Goal: Task Accomplishment & Management: Manage account settings

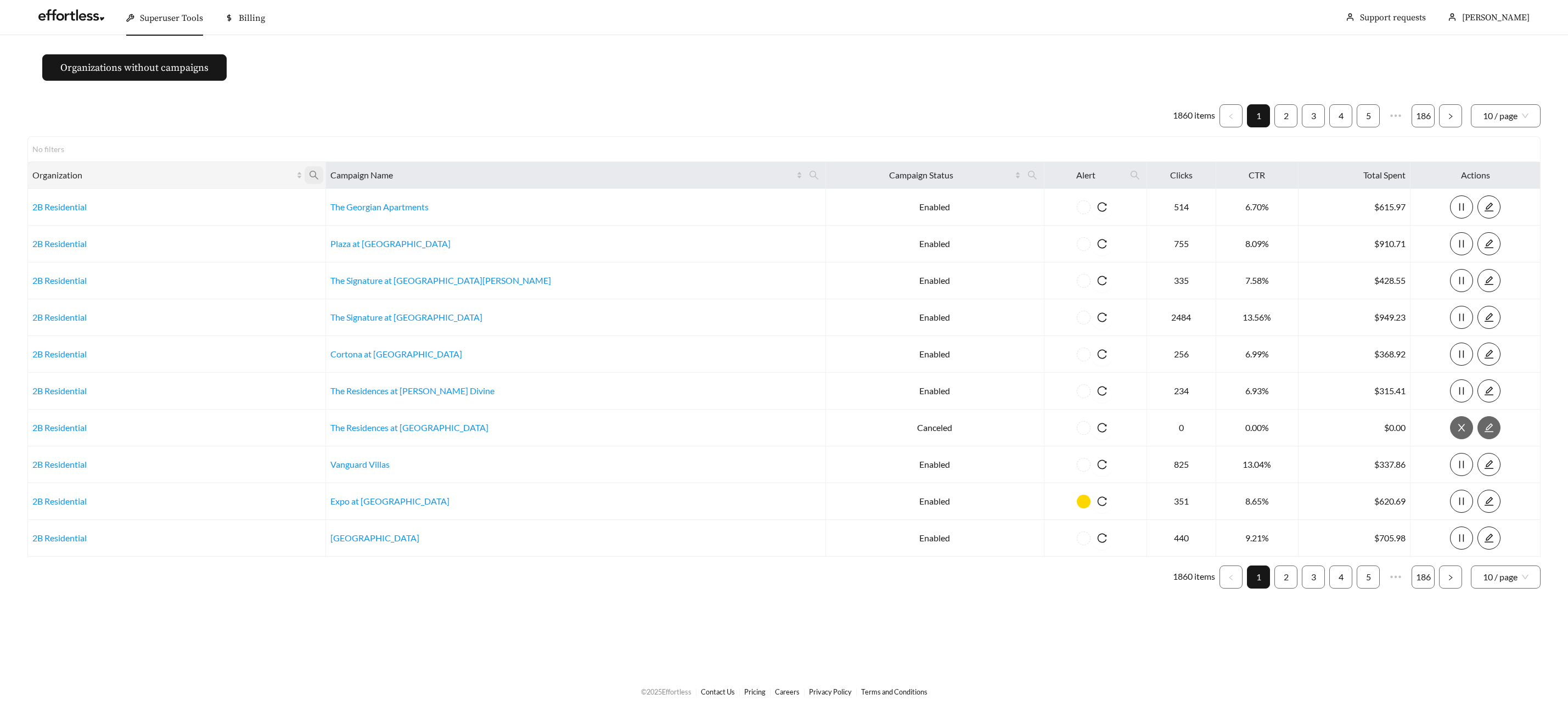
drag, startPoint x: 358, startPoint y: 173, endPoint x: 354, endPoint y: 177, distance: 5.7
click at [319, 173] on icon "search" at bounding box center [314, 175] width 10 height 10
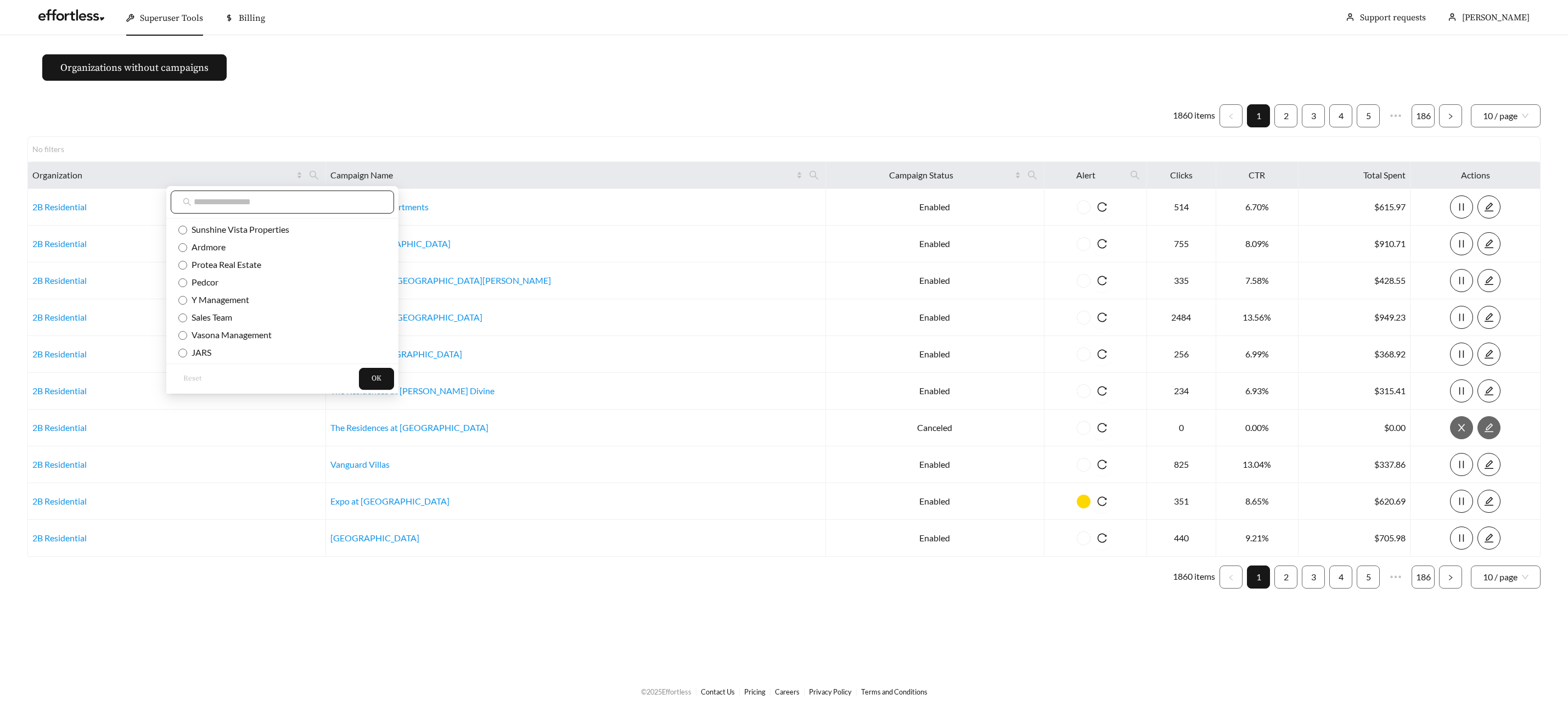
click at [222, 199] on input "text" at bounding box center [288, 202] width 189 height 13
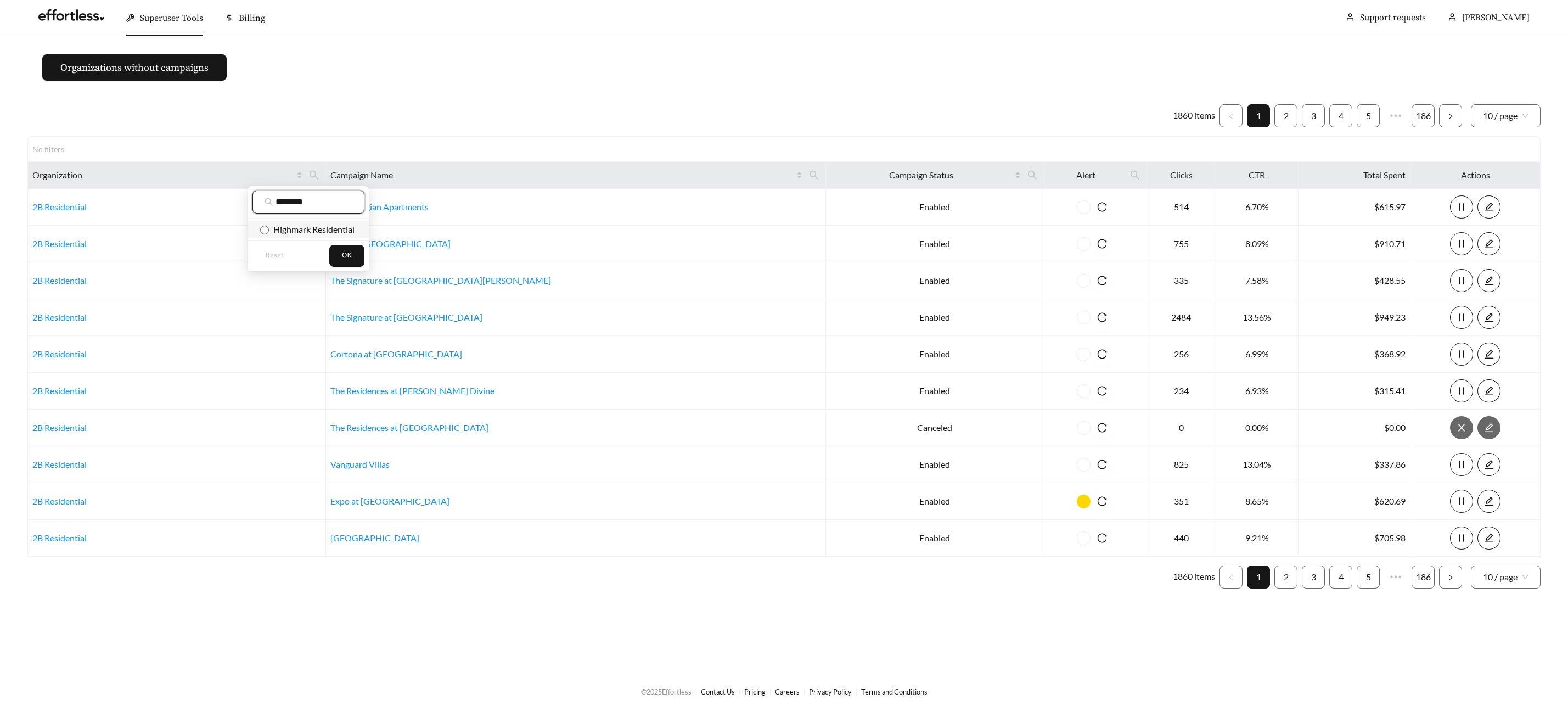
type input "********"
click at [296, 235] on span "Highmark Residential" at bounding box center [308, 229] width 96 height 12
click at [348, 253] on span "OK" at bounding box center [346, 256] width 10 height 11
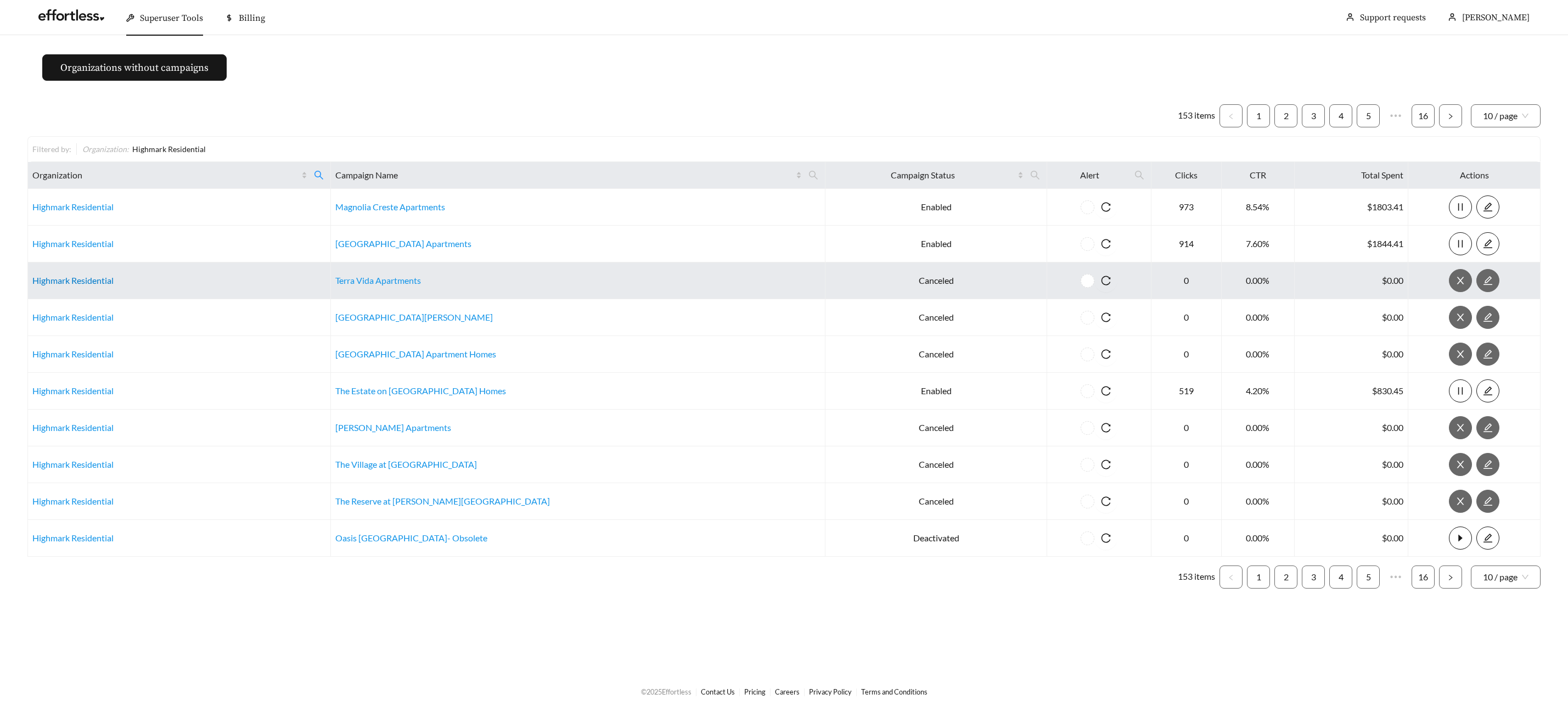
click at [60, 282] on link "Highmark Residential" at bounding box center [72, 280] width 81 height 11
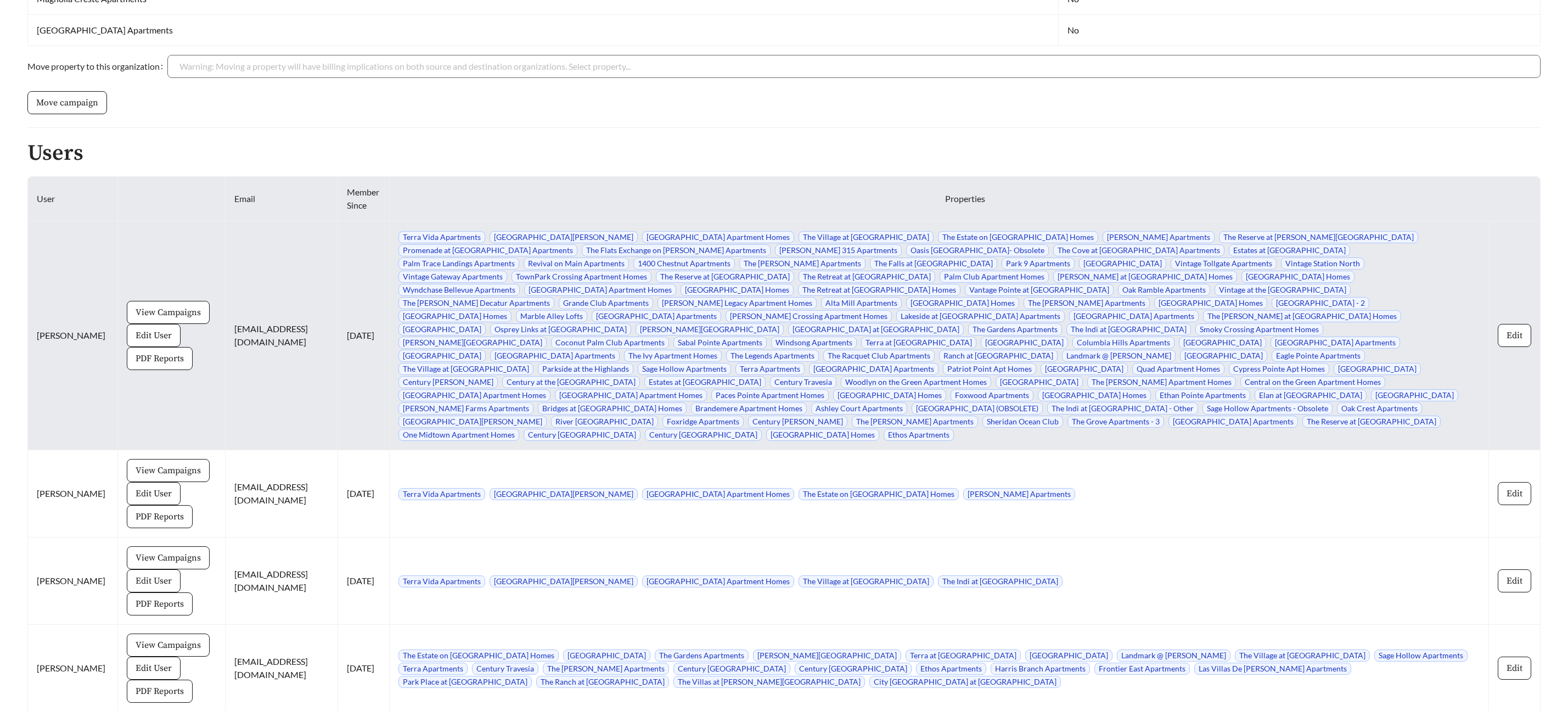
scroll to position [5072, 0]
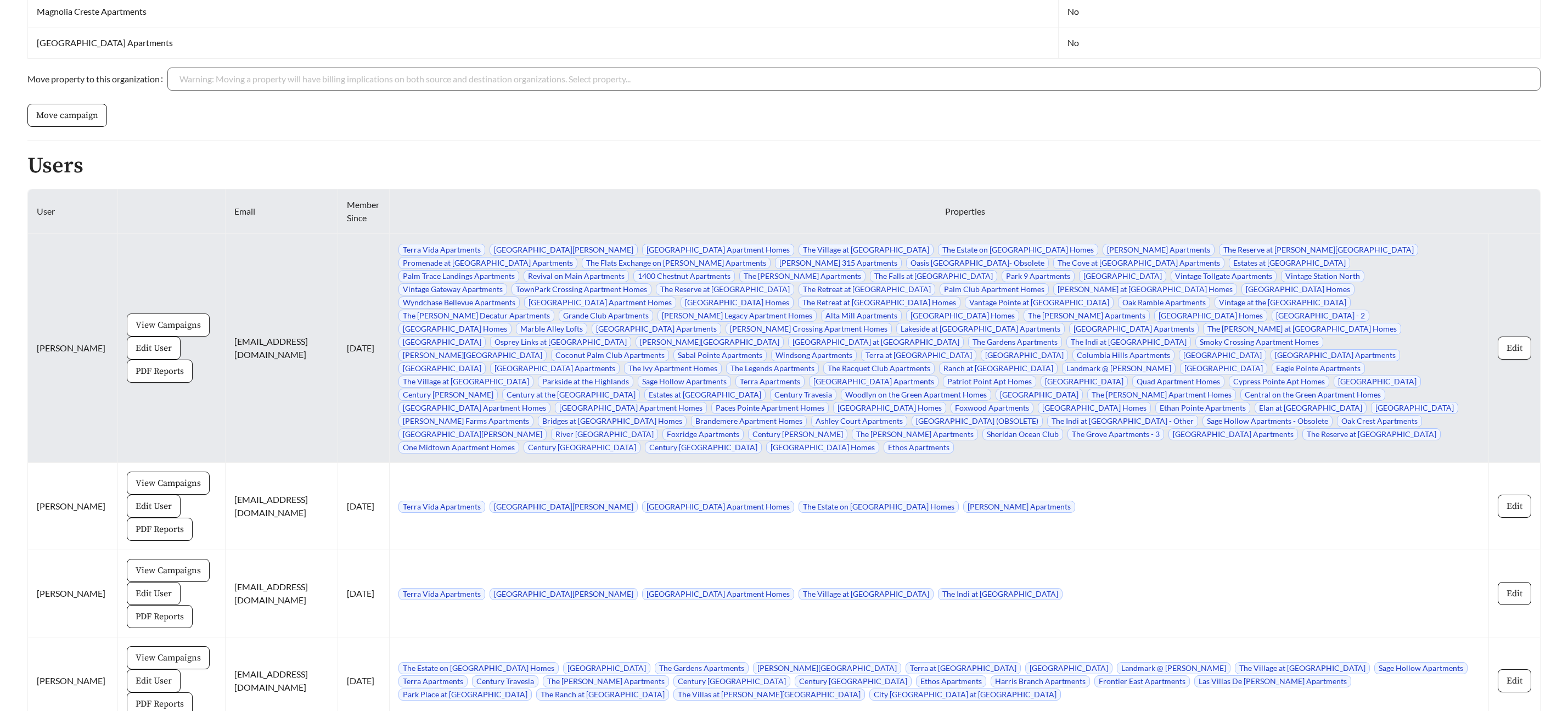
click at [148, 318] on span "View Campaigns" at bounding box center [169, 325] width 66 height 13
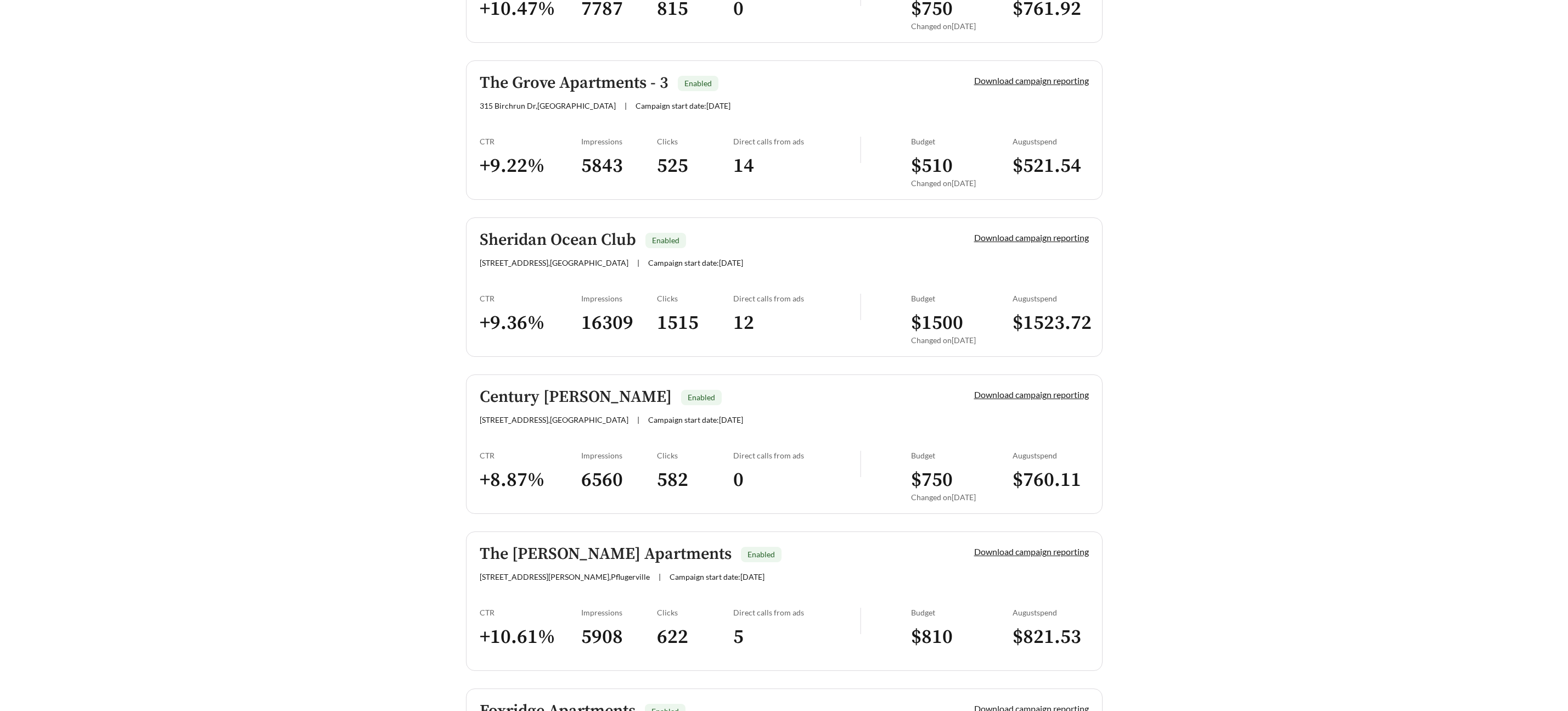
scroll to position [1411, 0]
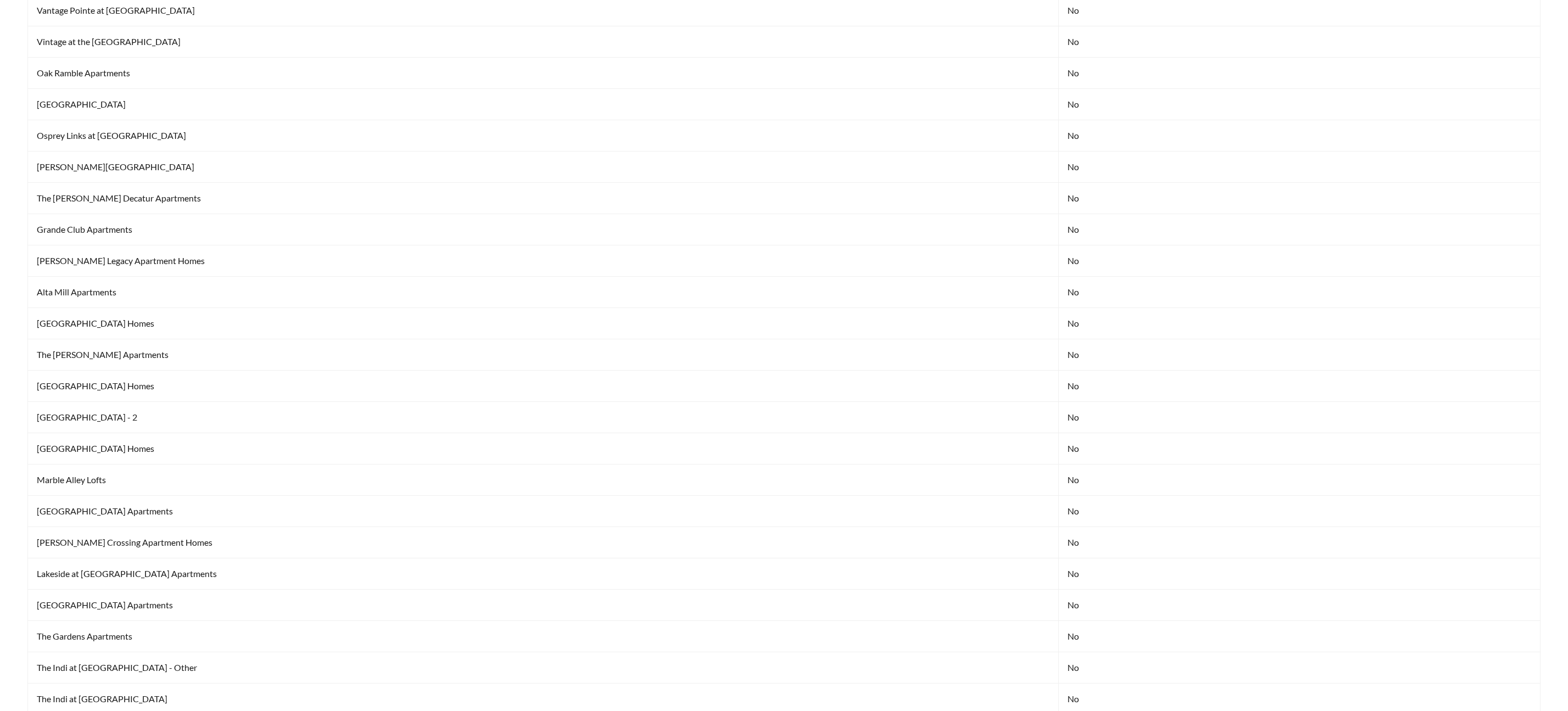
scroll to position [5072, 0]
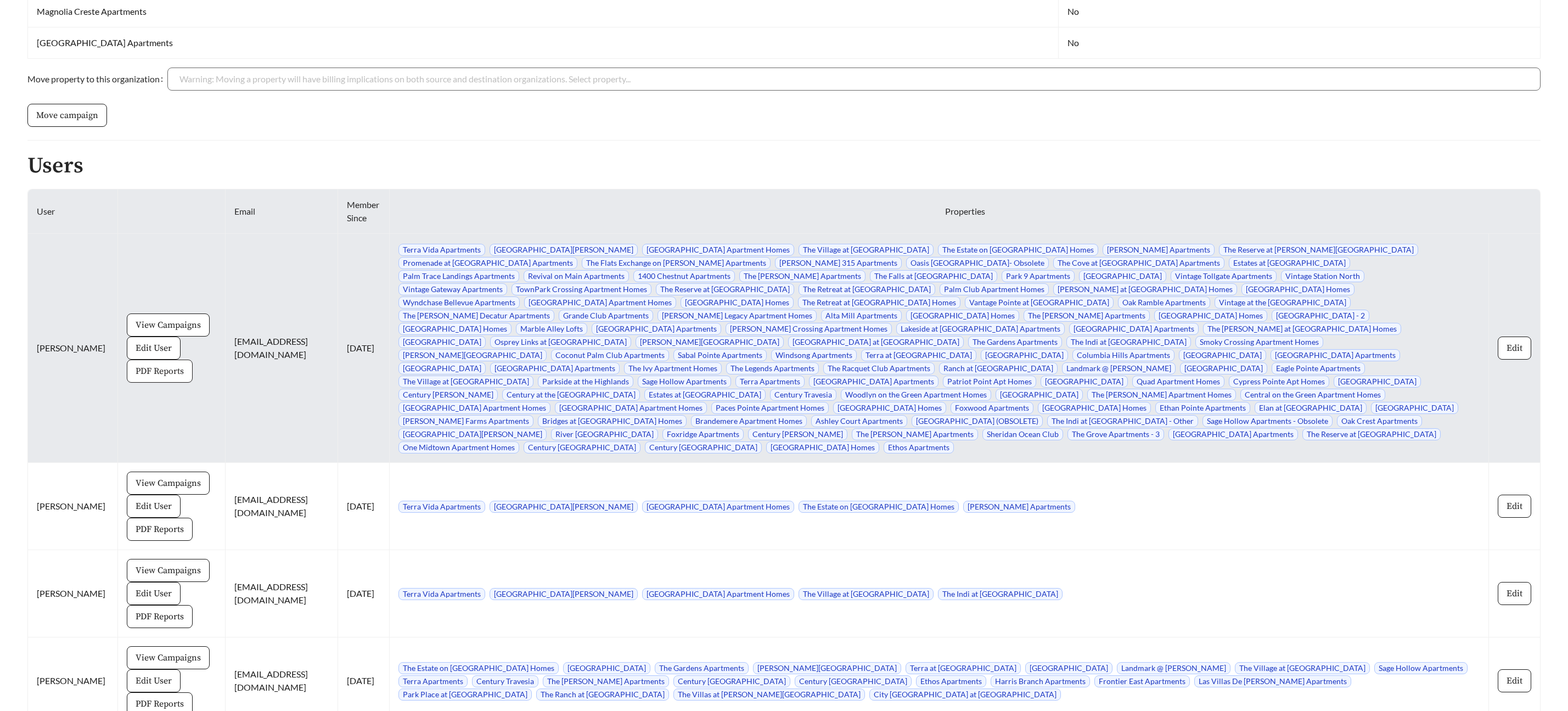
click at [144, 366] on span "PDF Reports" at bounding box center [160, 371] width 48 height 13
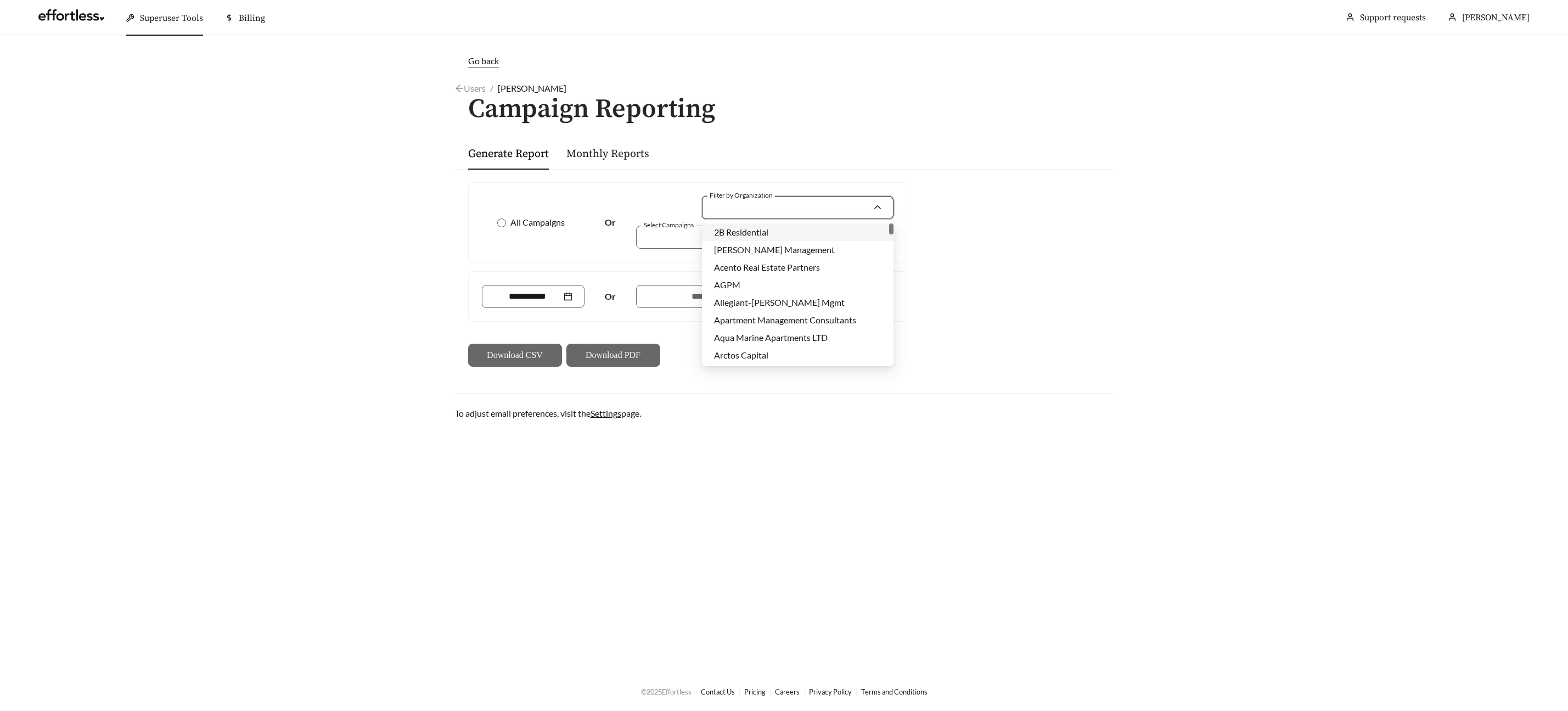
click at [774, 208] on input "Filter by Organization" at bounding box center [793, 207] width 158 height 22
type input "****"
click at [795, 233] on span "Highmark Residential" at bounding box center [754, 232] width 81 height 11
click at [694, 239] on div at bounding box center [757, 237] width 232 height 15
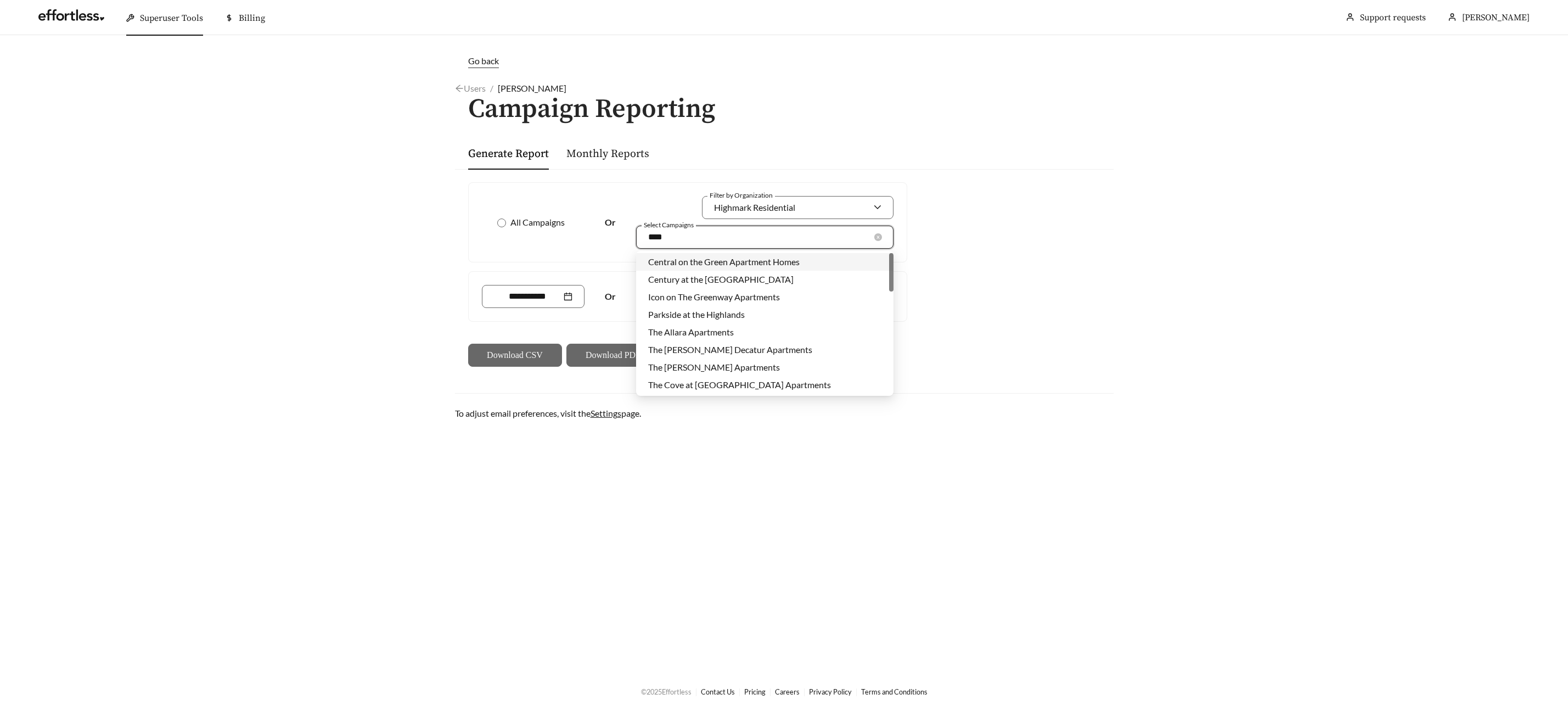
type input "*****"
click at [728, 328] on span "The Grove Apartments - 3" at bounding box center [697, 332] width 98 height 11
click at [1032, 326] on div "All Campaigns Or Filter by Organization Highmark Residential Select Campaigns T…" at bounding box center [784, 274] width 659 height 211
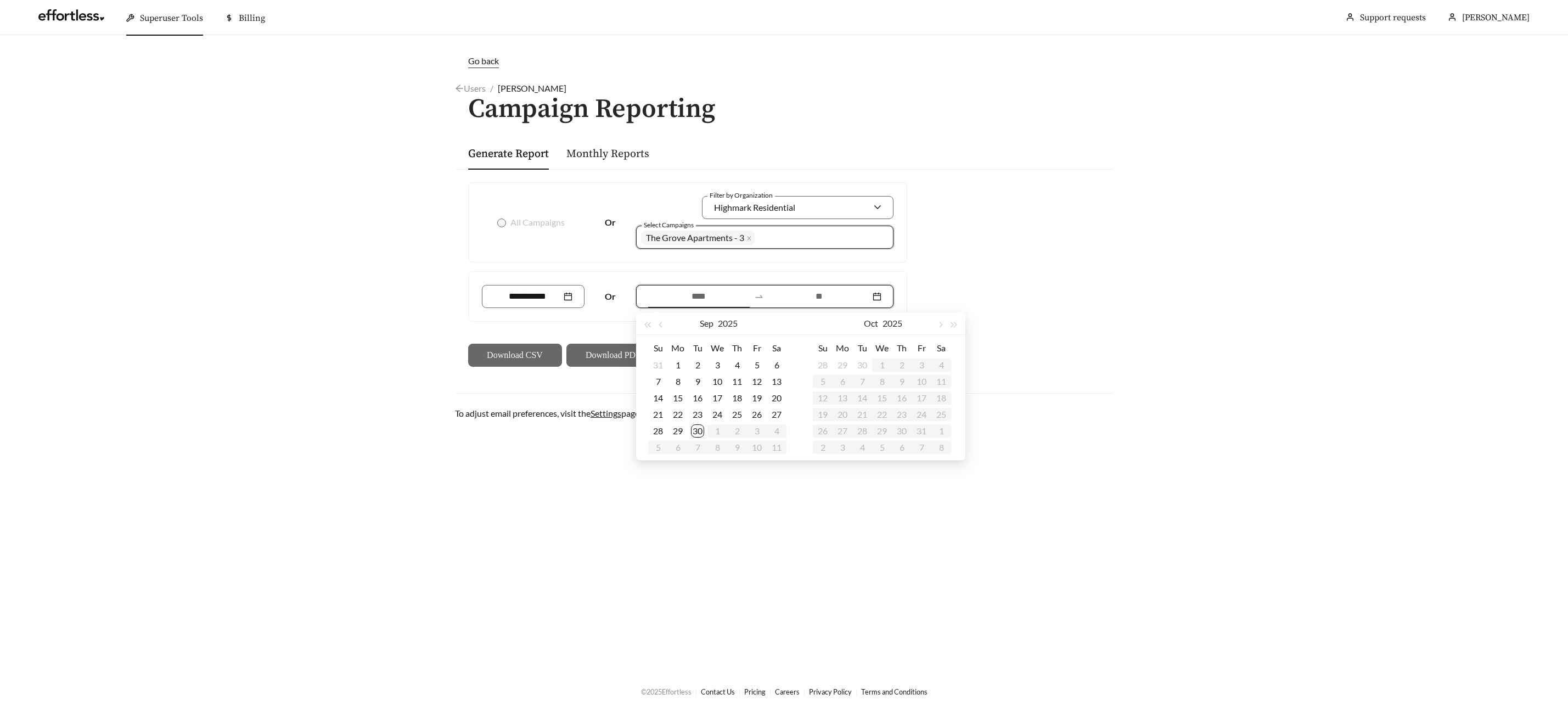
click at [684, 296] on input at bounding box center [699, 296] width 102 height 13
type input "**********"
click at [665, 324] on button "button" at bounding box center [661, 323] width 14 height 22
type input "**********"
click at [736, 429] on div "28" at bounding box center [738, 431] width 13 height 13
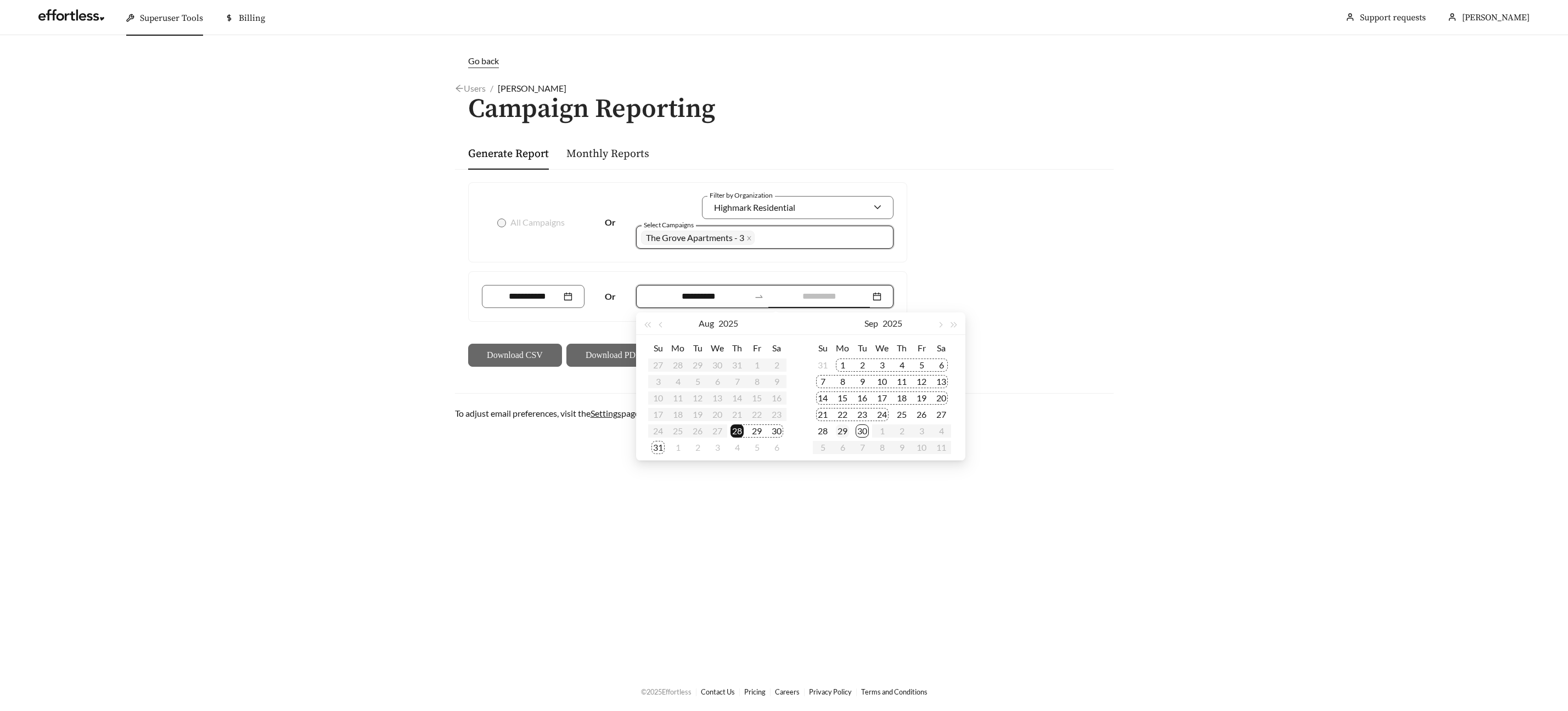
type input "**********"
click at [843, 429] on div "29" at bounding box center [843, 431] width 13 height 13
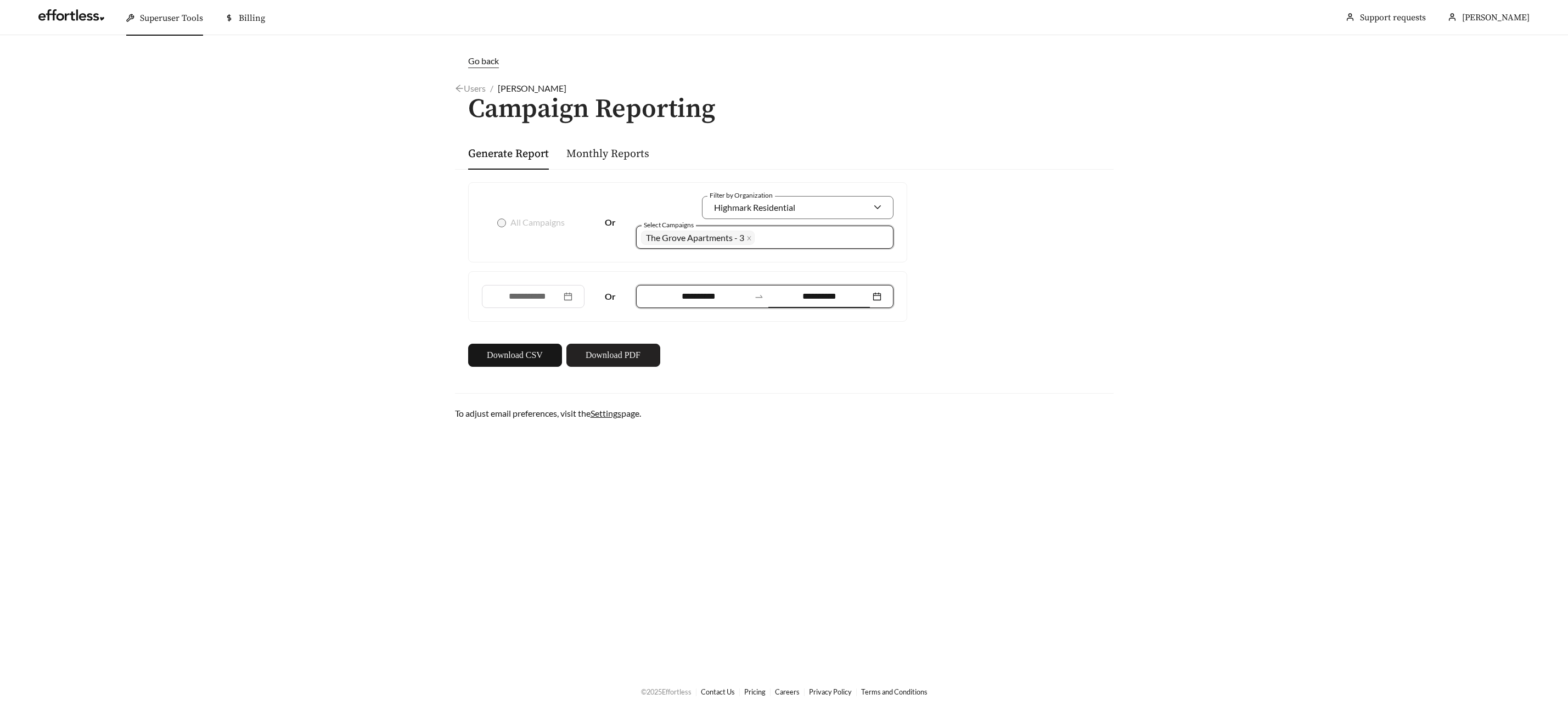
click at [651, 355] on button "Download PDF" at bounding box center [613, 355] width 94 height 23
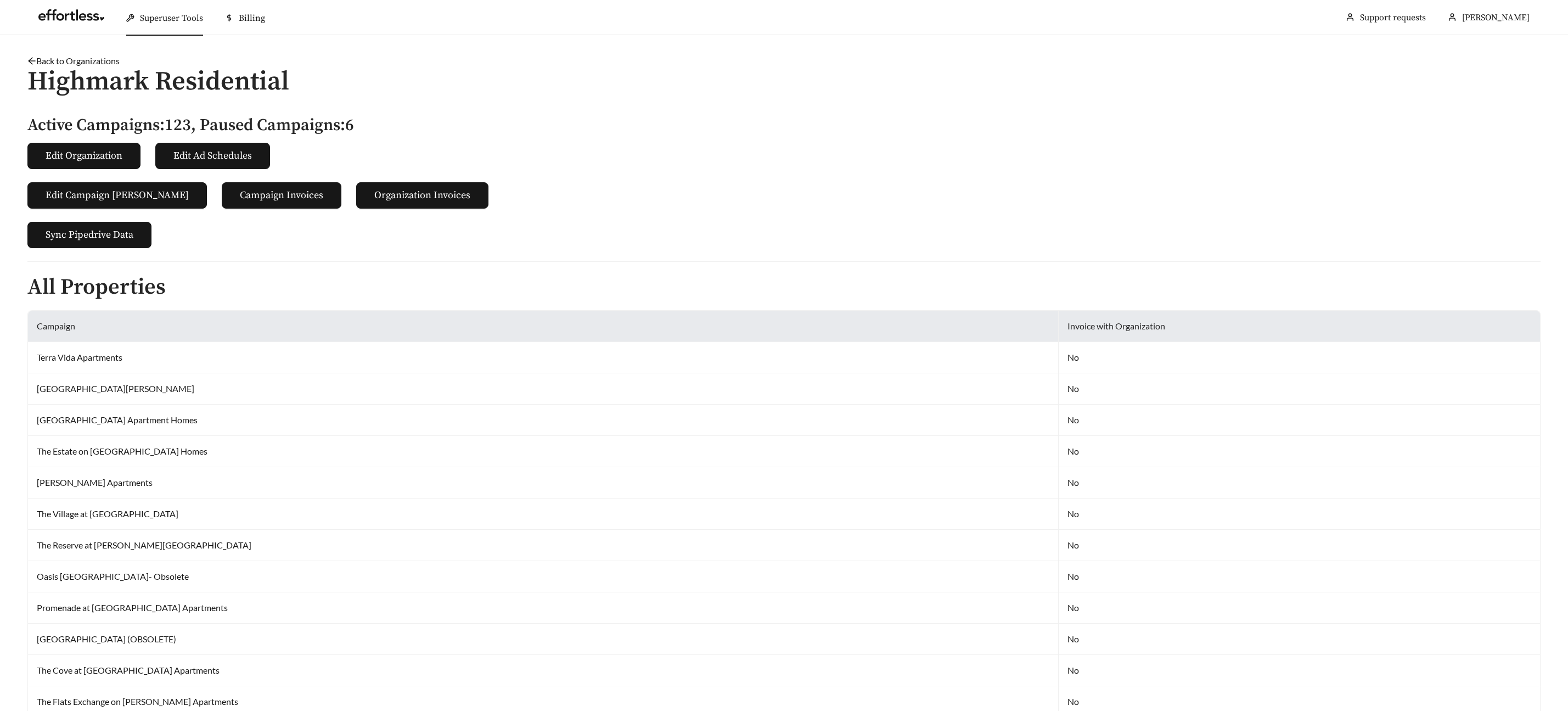
scroll to position [5072, 0]
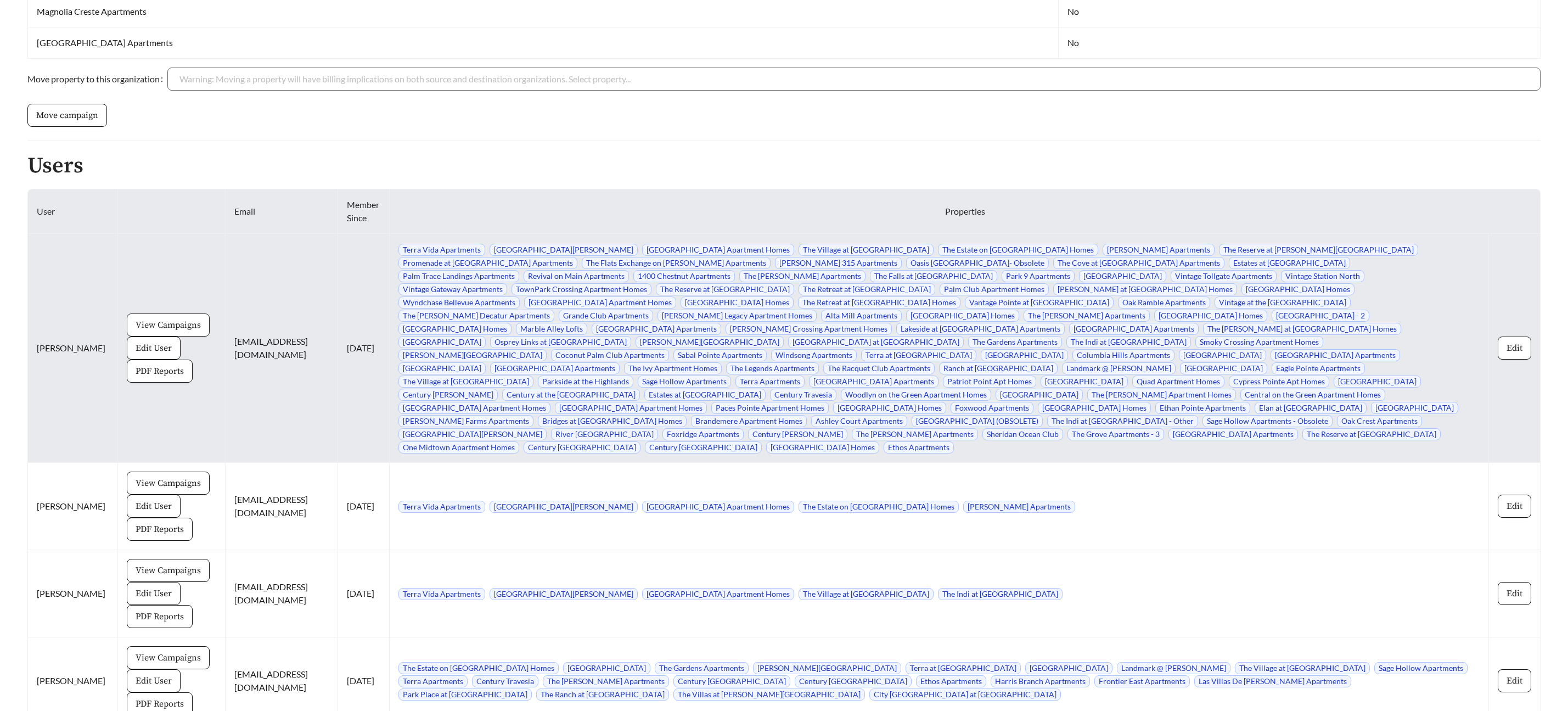
click at [140, 318] on span "View Campaigns" at bounding box center [169, 325] width 66 height 13
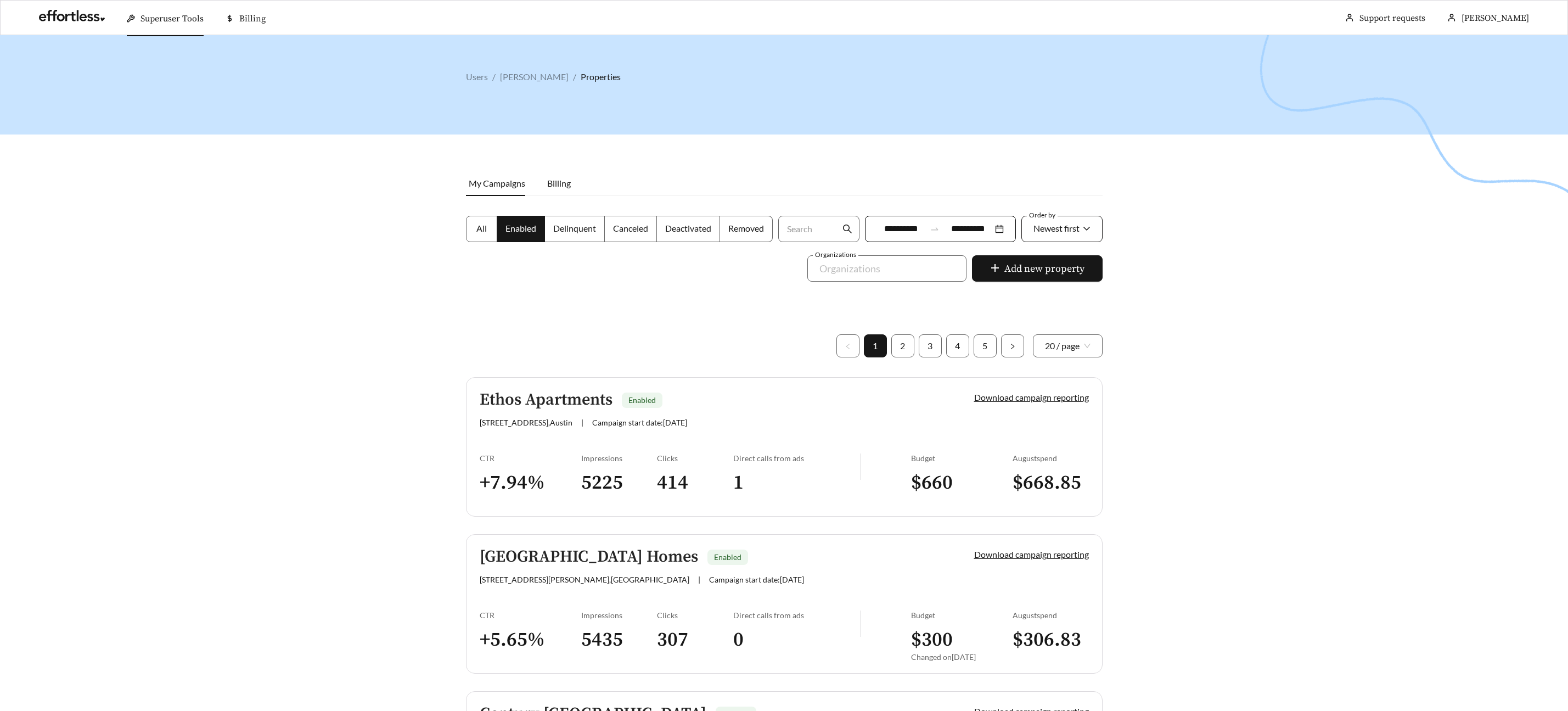
click at [1085, 232] on span "Newest first" at bounding box center [1062, 229] width 57 height 25
click at [1048, 292] on div "A-Z" at bounding box center [1061, 290] width 58 height 12
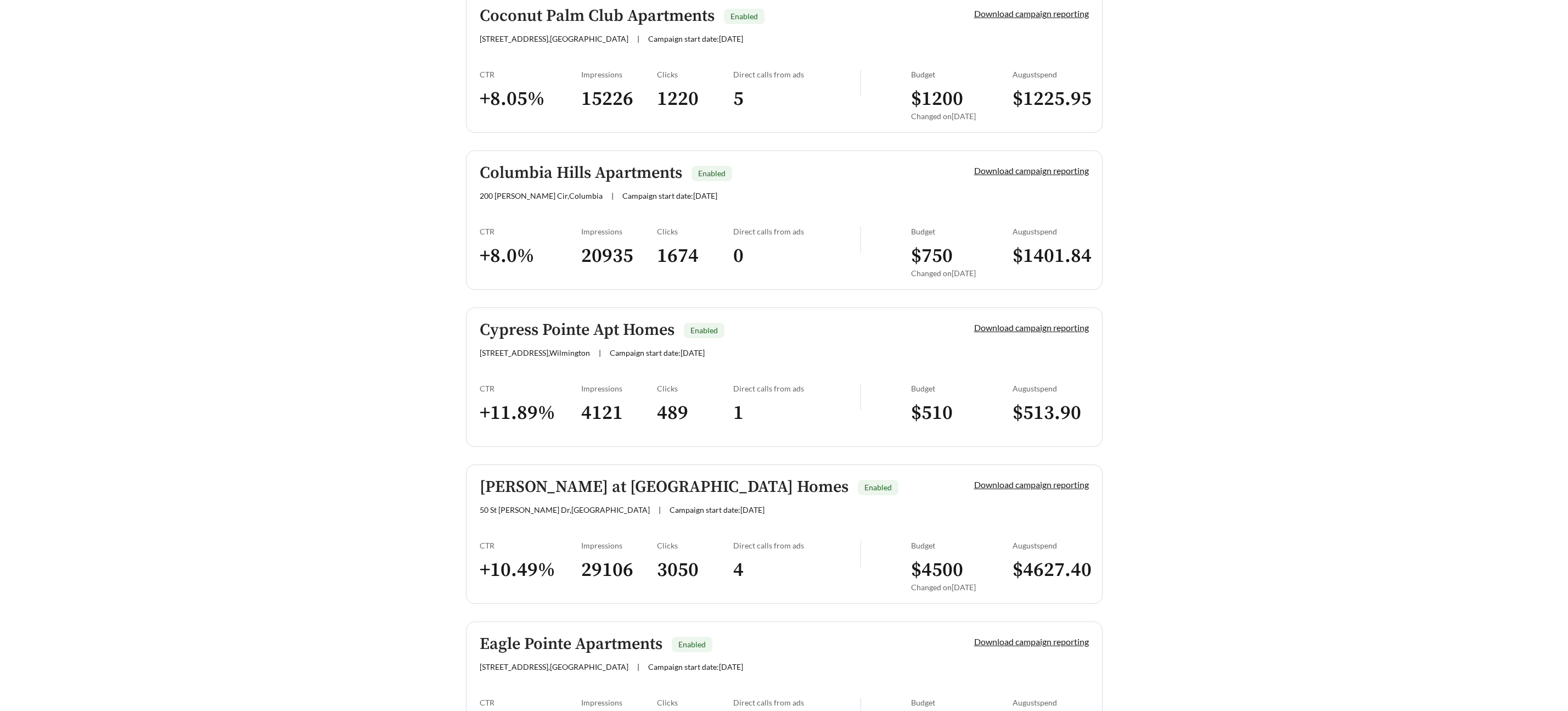
scroll to position [2889, 0]
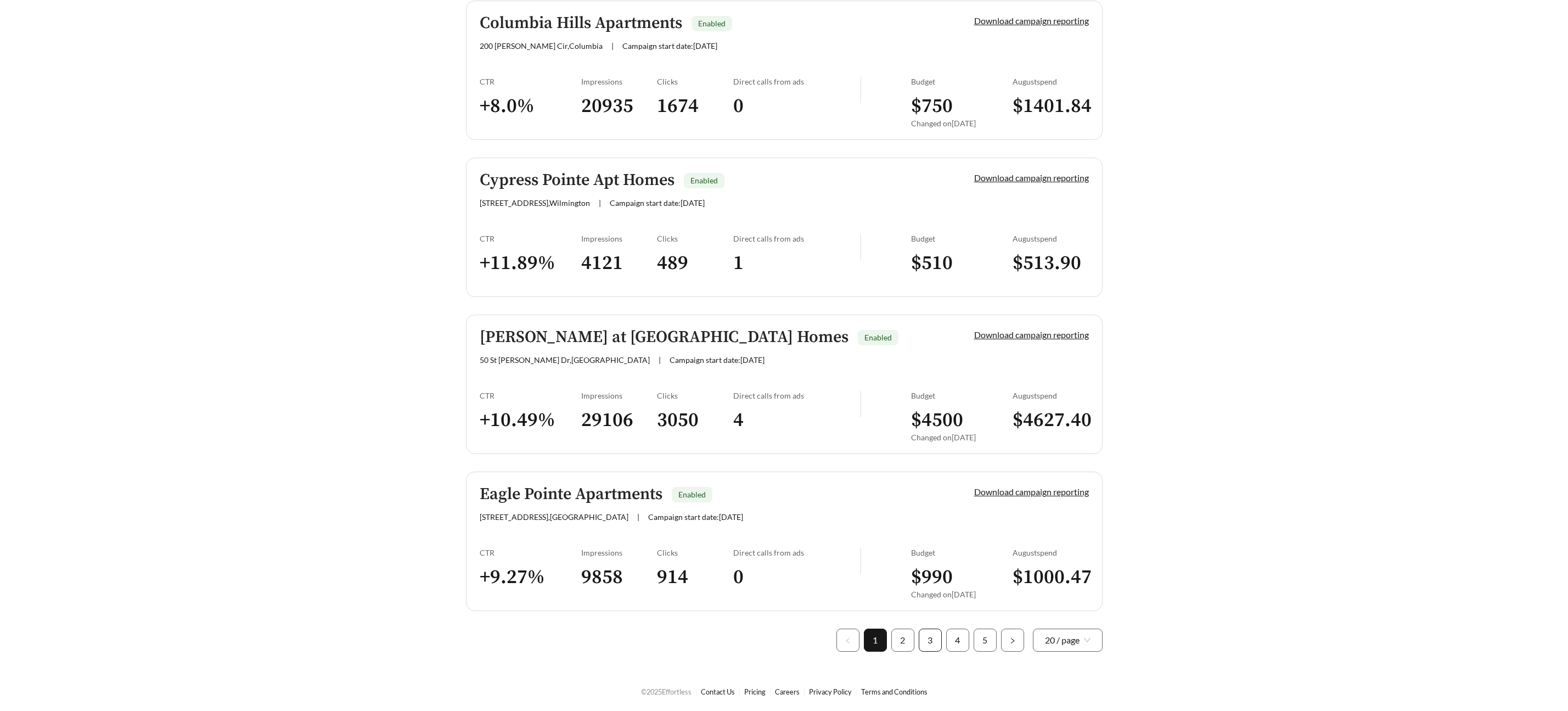
click at [939, 636] on link "3" at bounding box center [930, 640] width 22 height 22
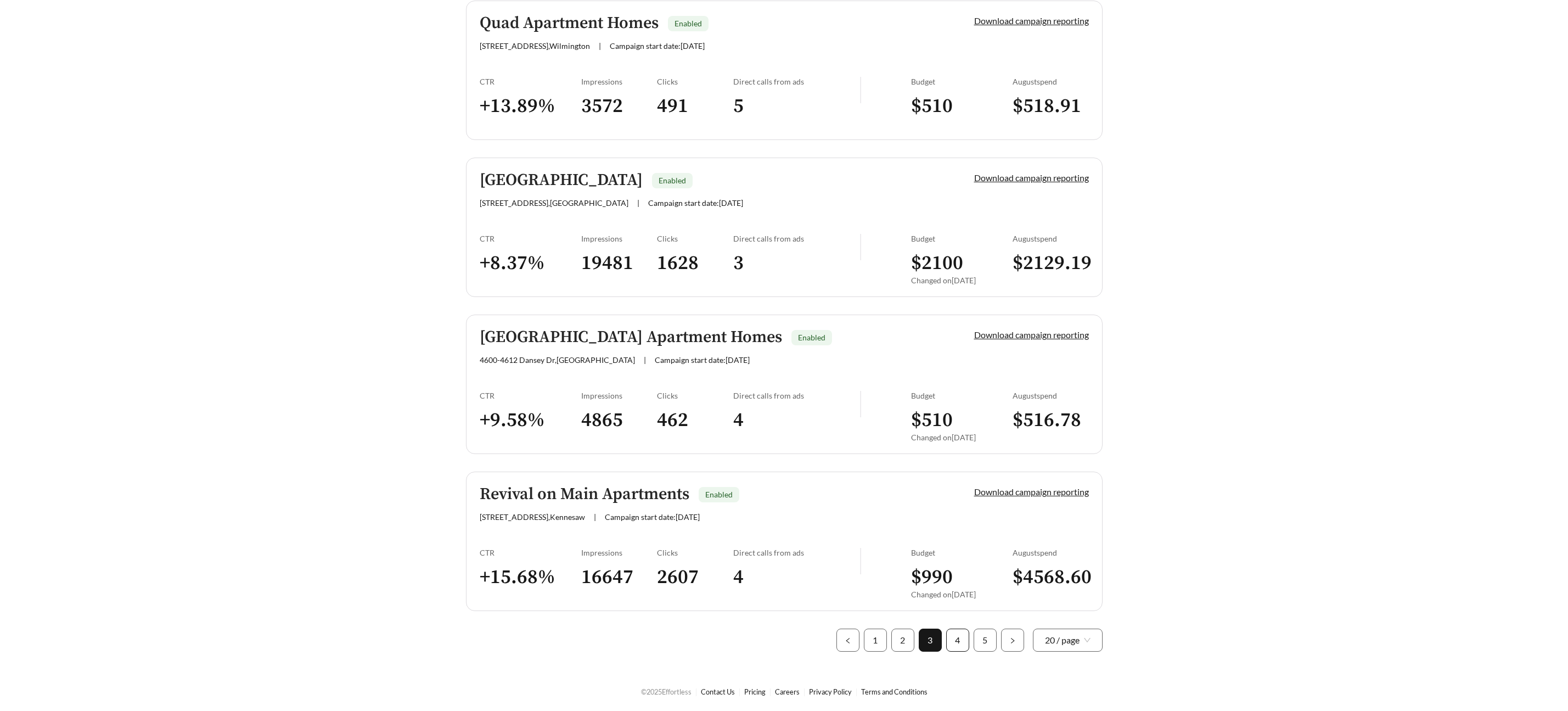
click at [963, 639] on link "4" at bounding box center [958, 640] width 22 height 22
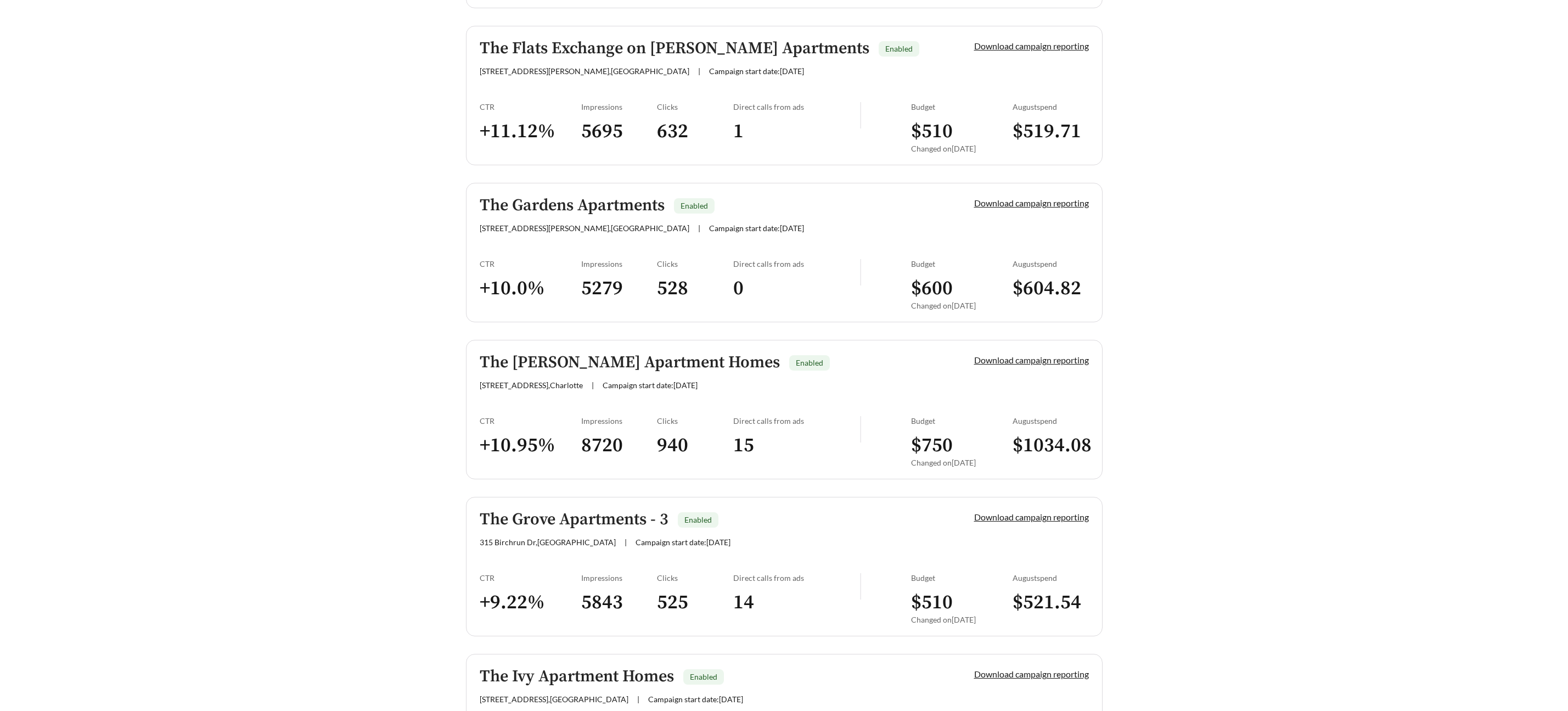
scroll to position [2225, 0]
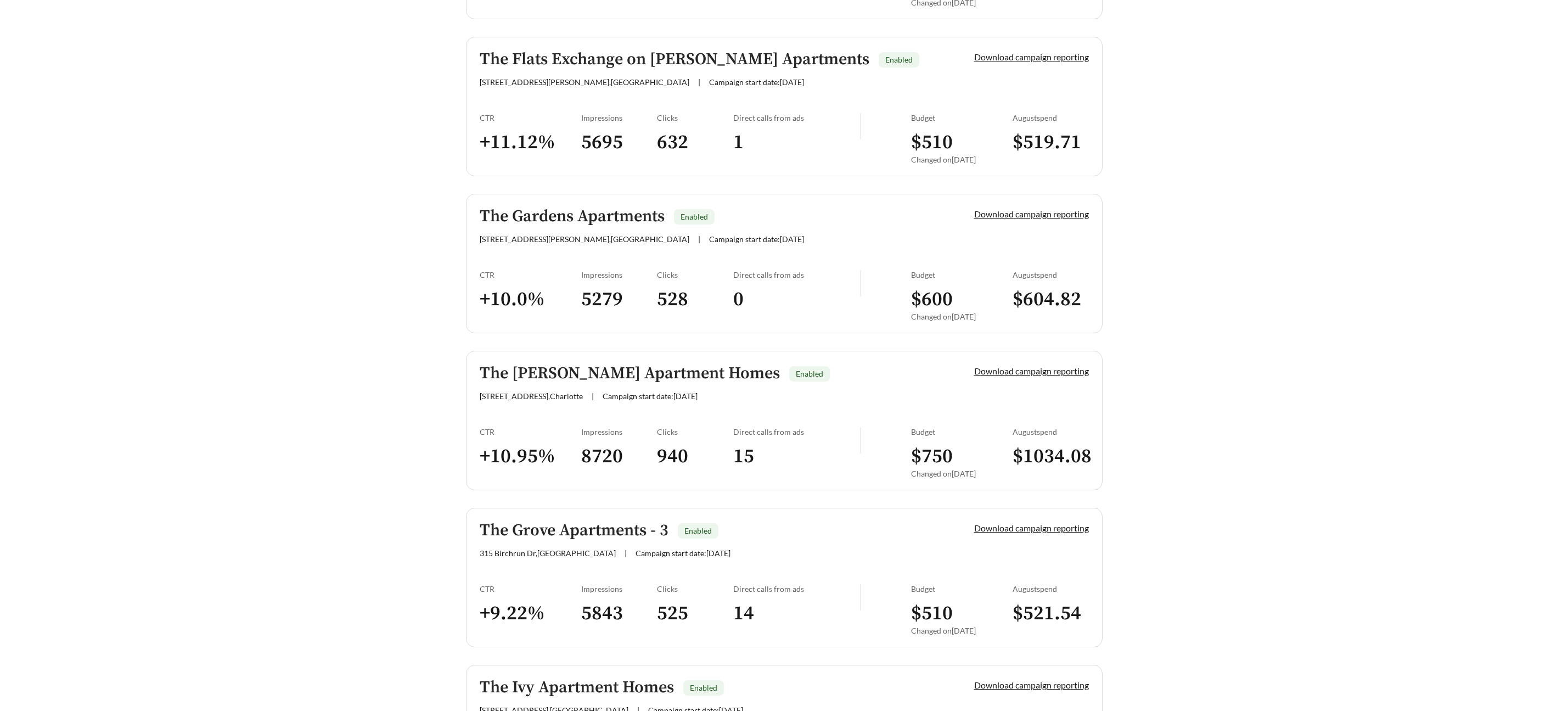
click at [605, 540] on h5 "The Grove Apartments - 3" at bounding box center [574, 530] width 189 height 18
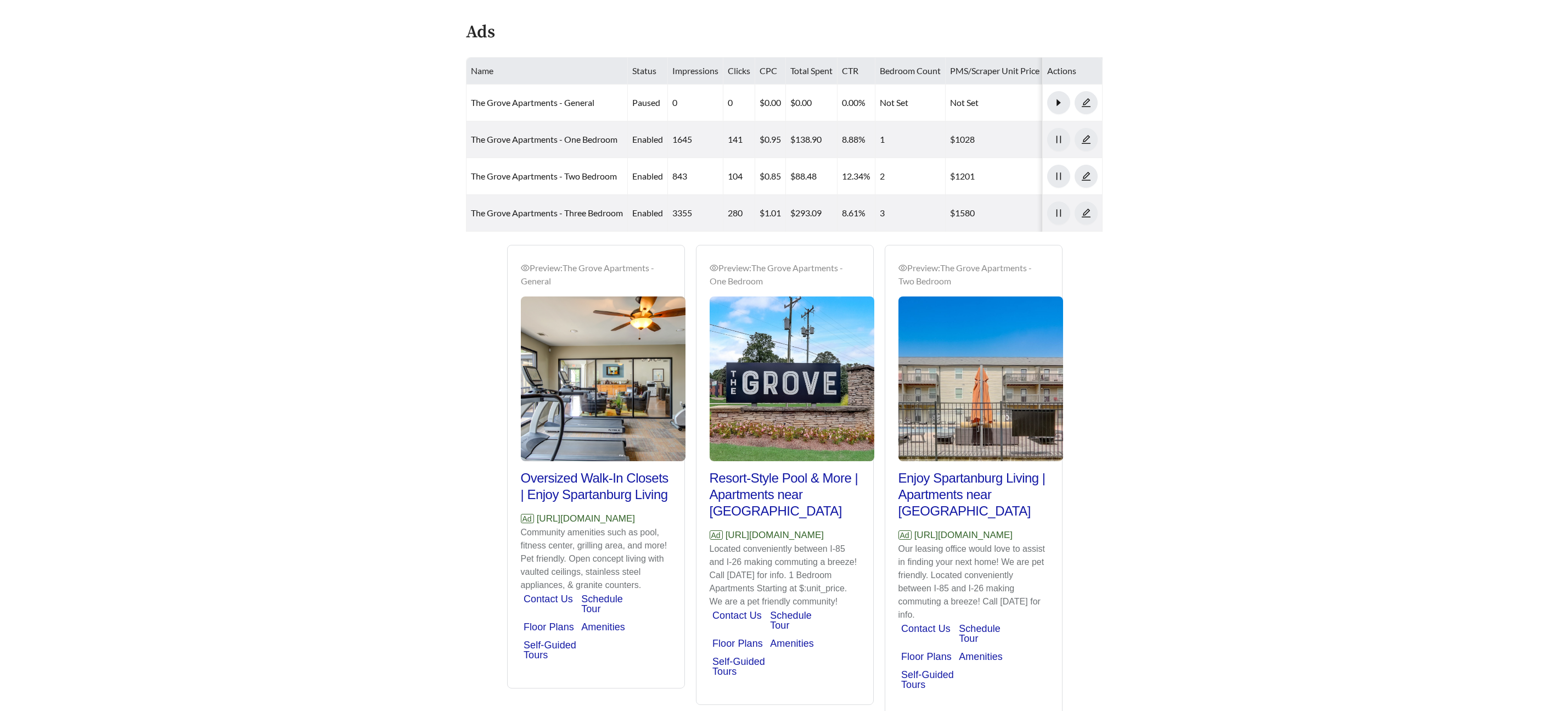
scroll to position [657, 0]
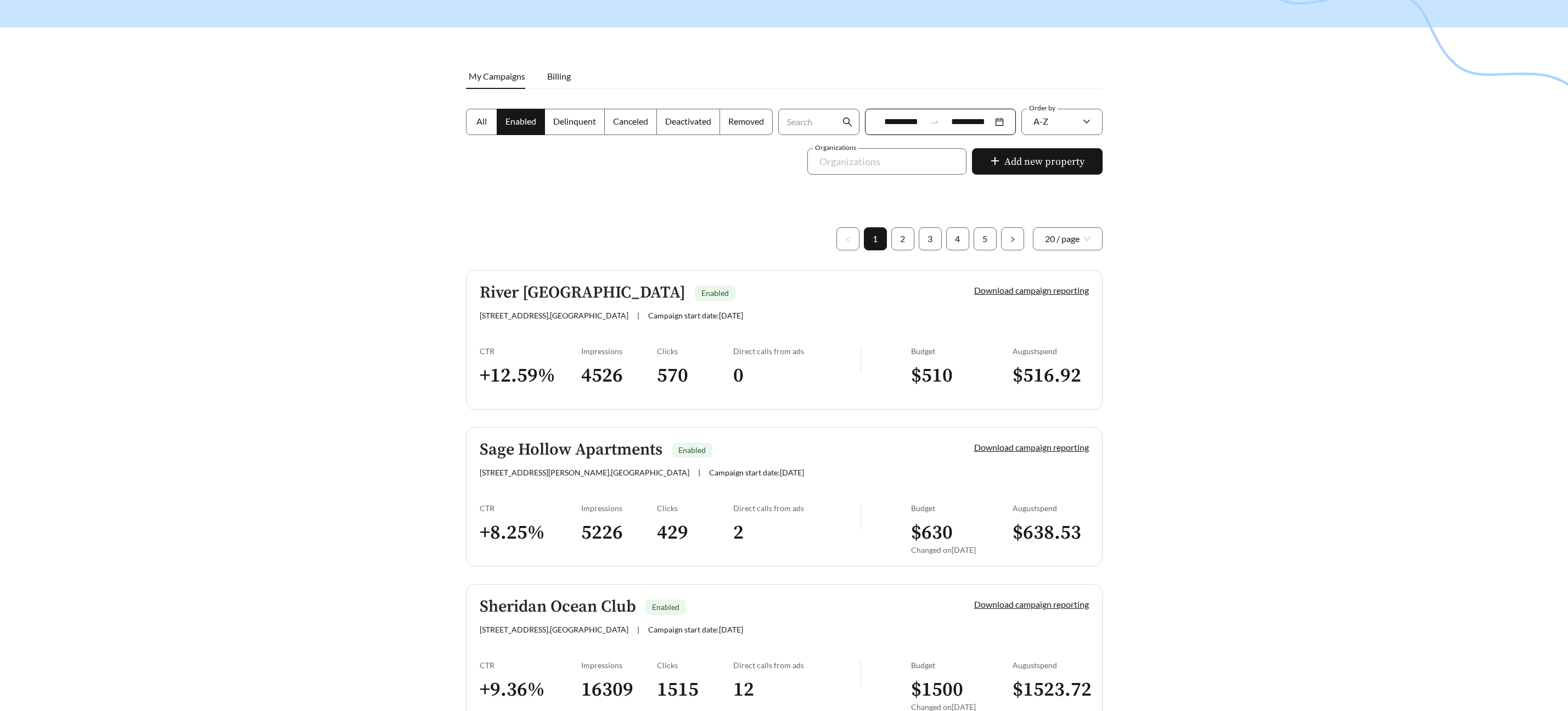
scroll to position [128, 0]
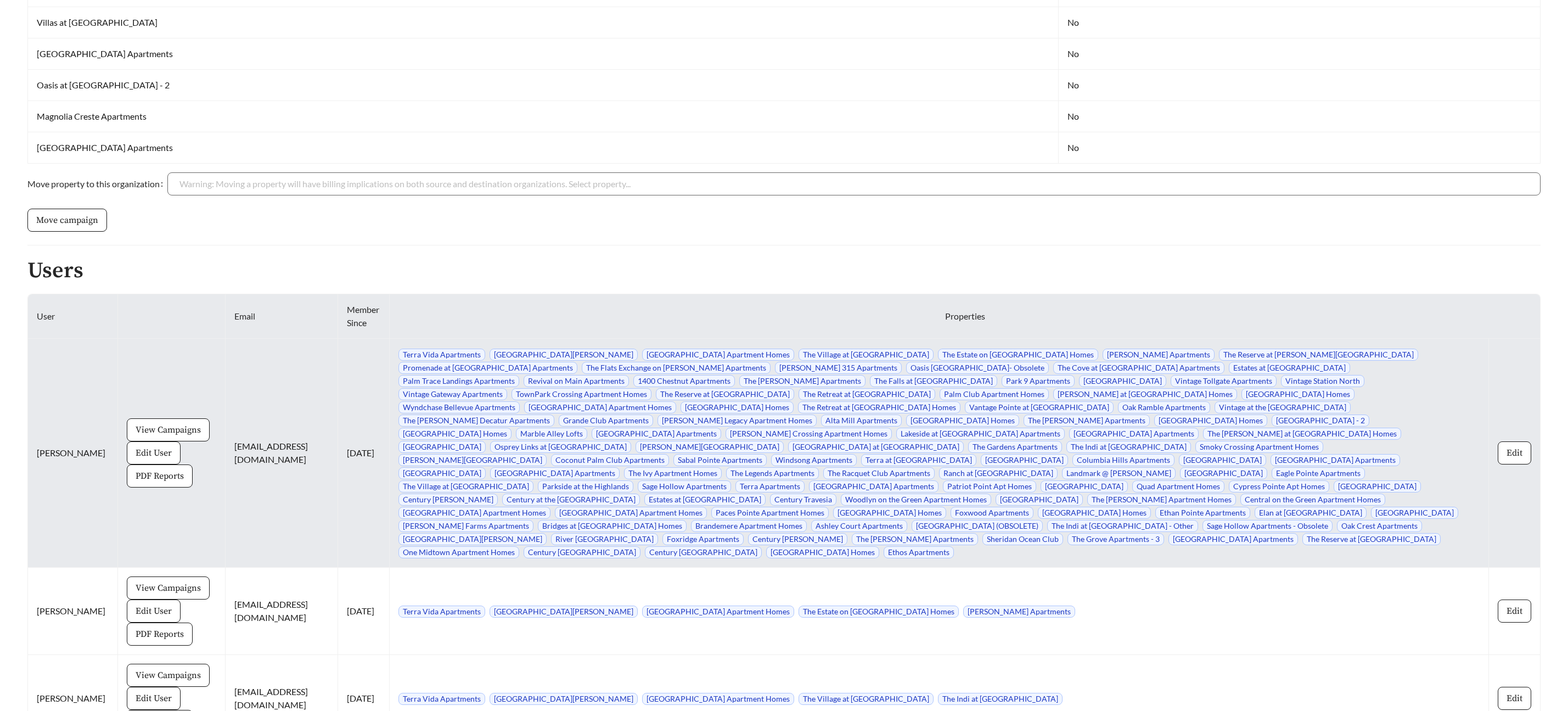
scroll to position [4973, 0]
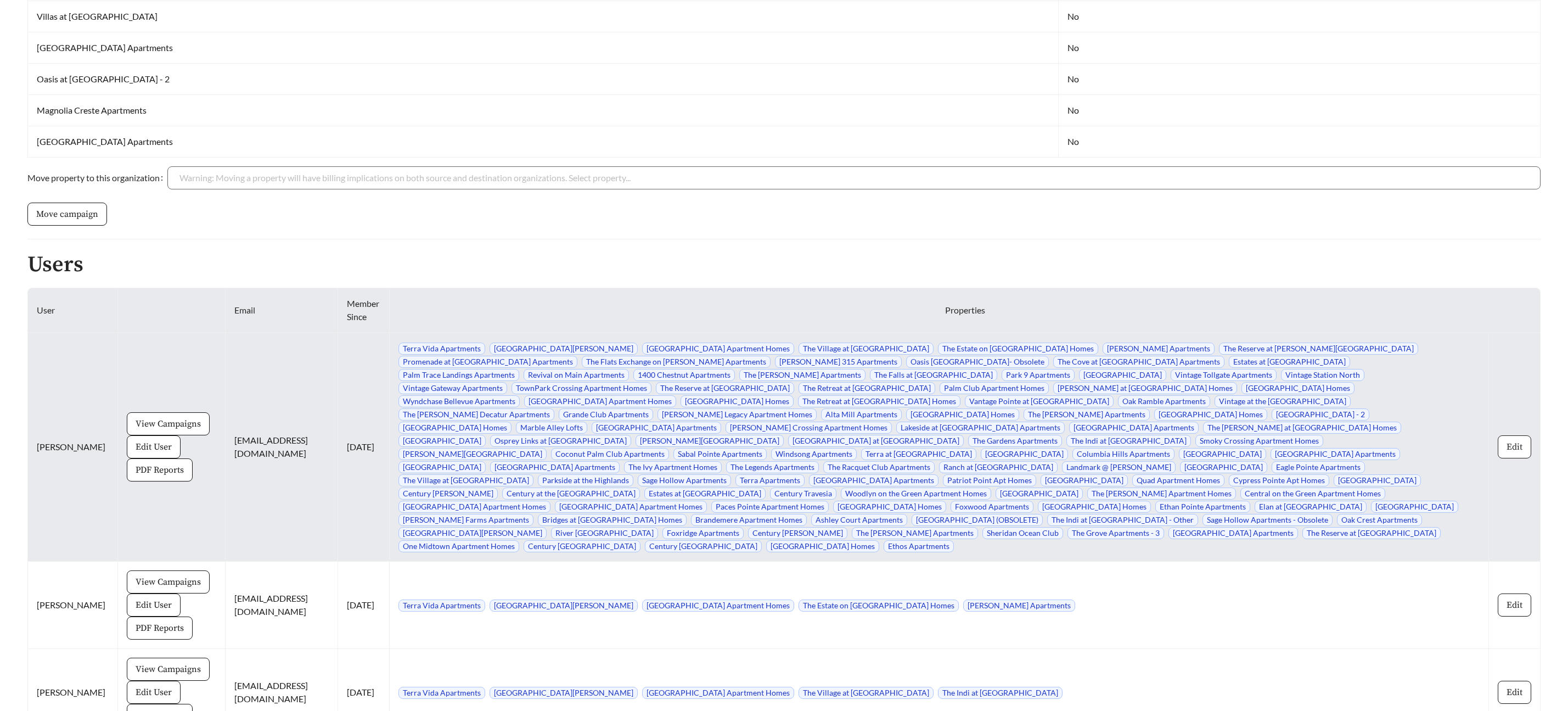
click at [1506, 439] on button "Edit" at bounding box center [1515, 447] width 33 height 23
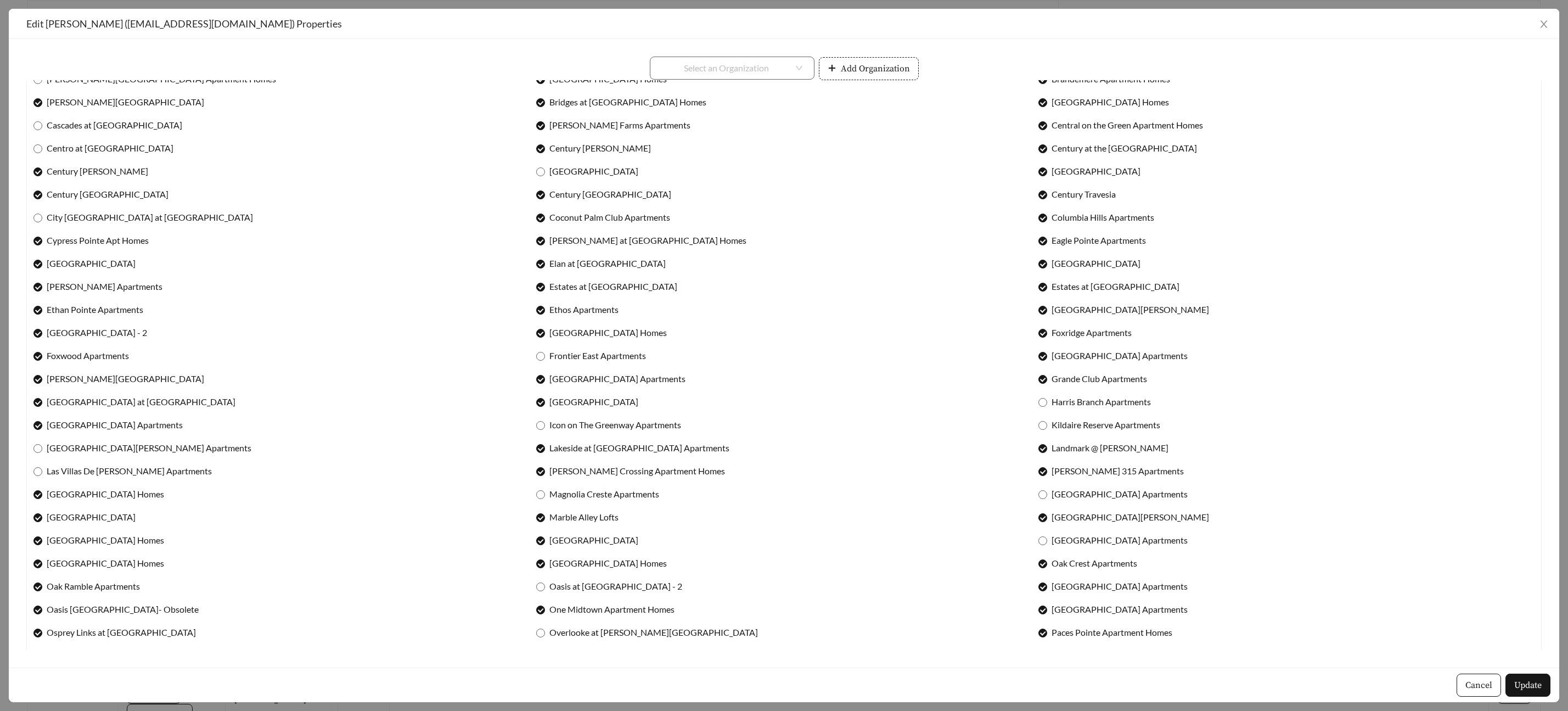
scroll to position [0, 0]
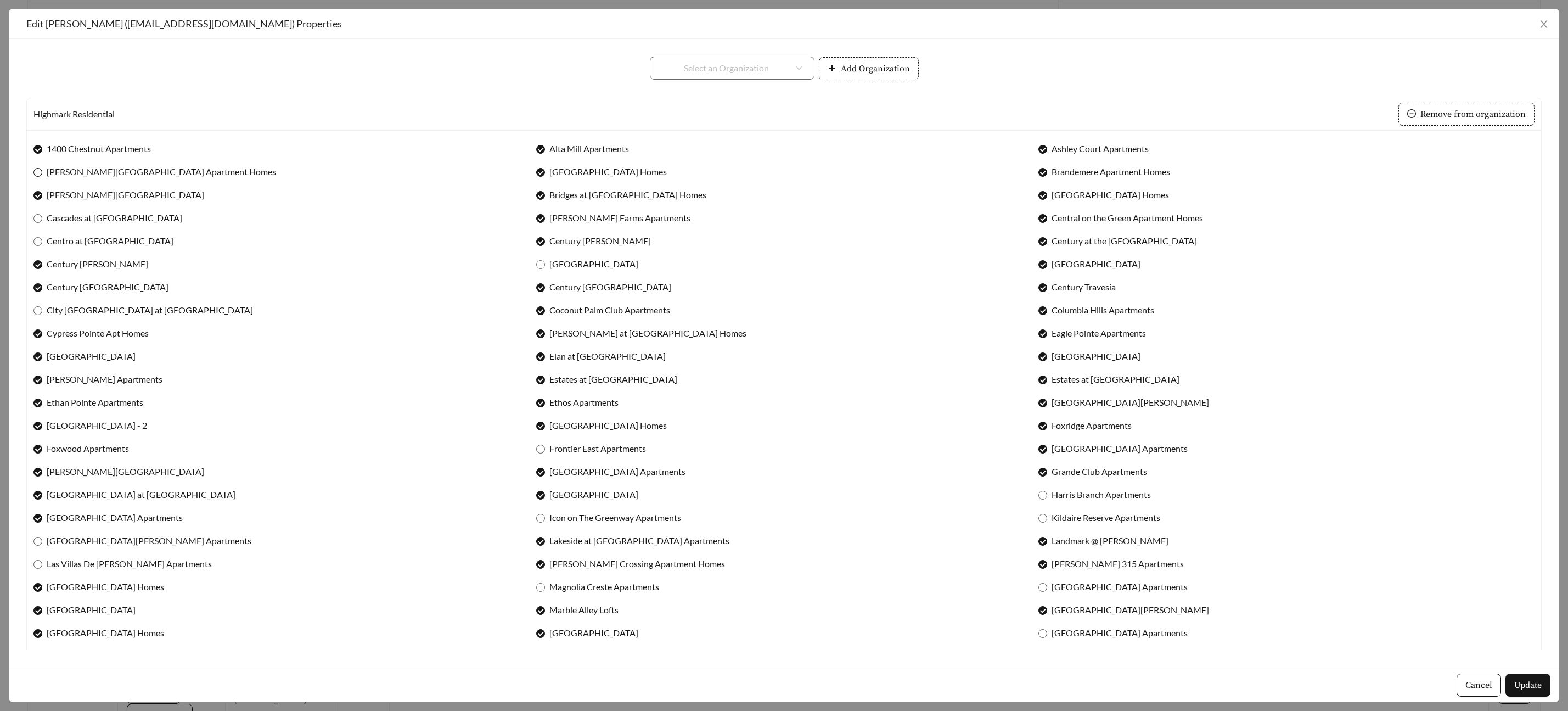
click at [41, 169] on span at bounding box center [37, 172] width 9 height 9
click at [1524, 686] on span "Update" at bounding box center [1528, 686] width 27 height 13
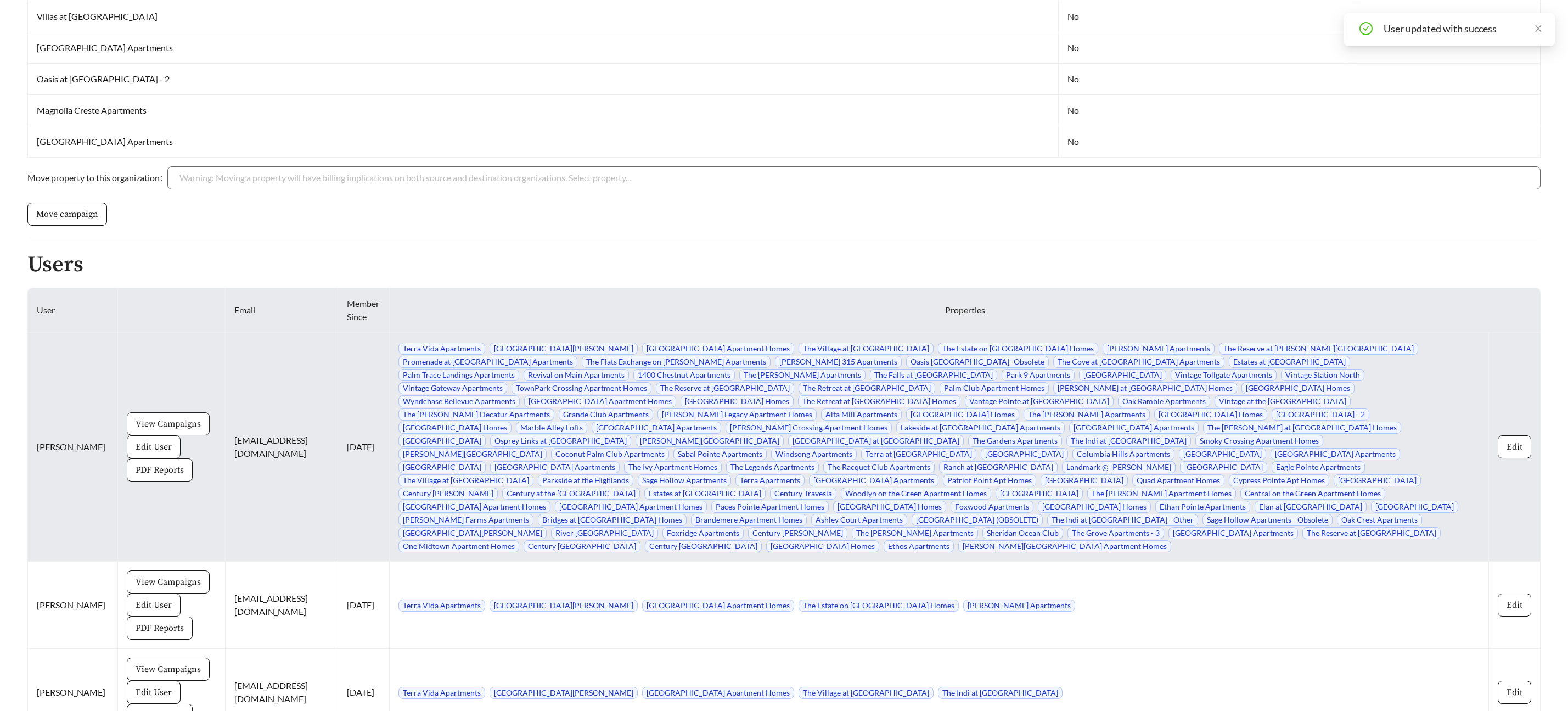
click at [149, 419] on span "View Campaigns" at bounding box center [169, 424] width 66 height 13
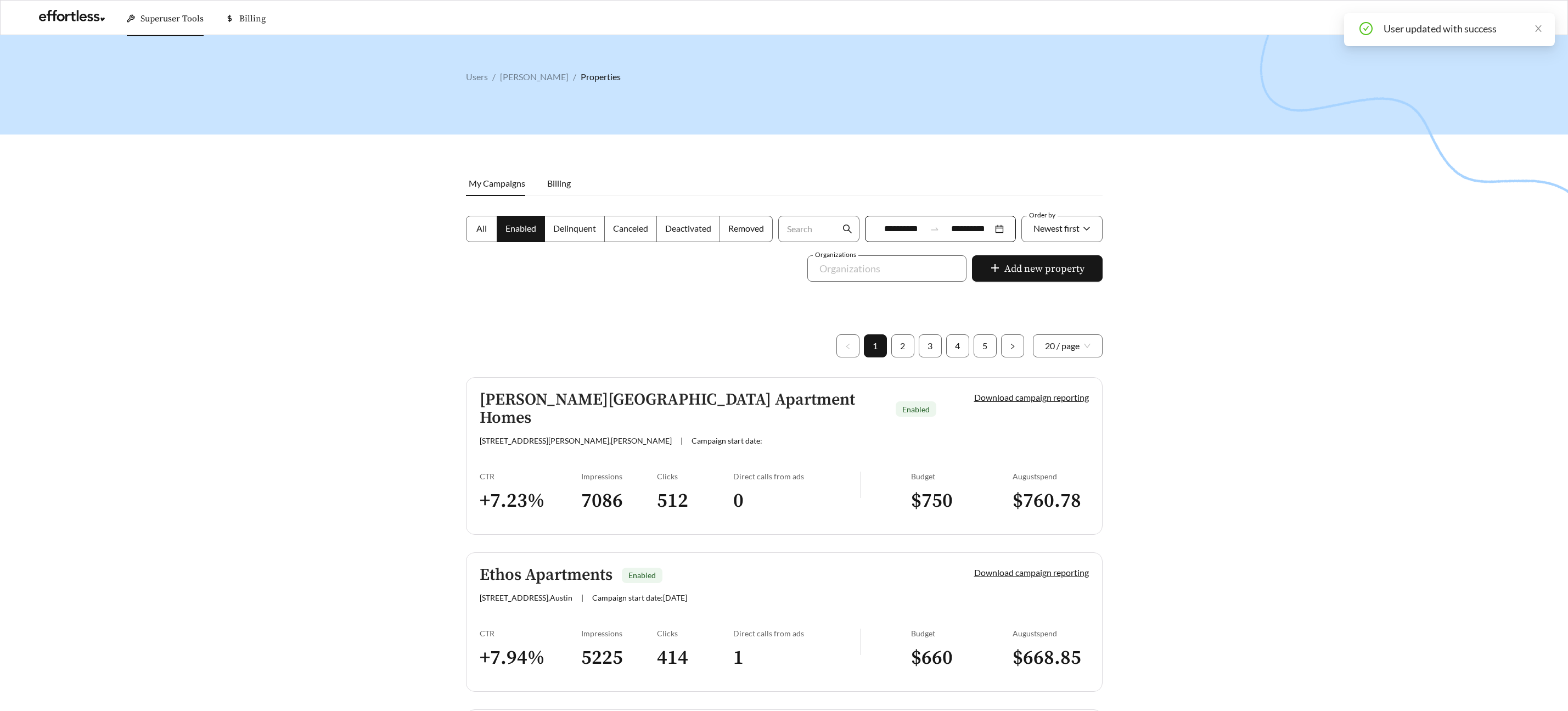
click at [469, 225] on label "All" at bounding box center [481, 229] width 31 height 26
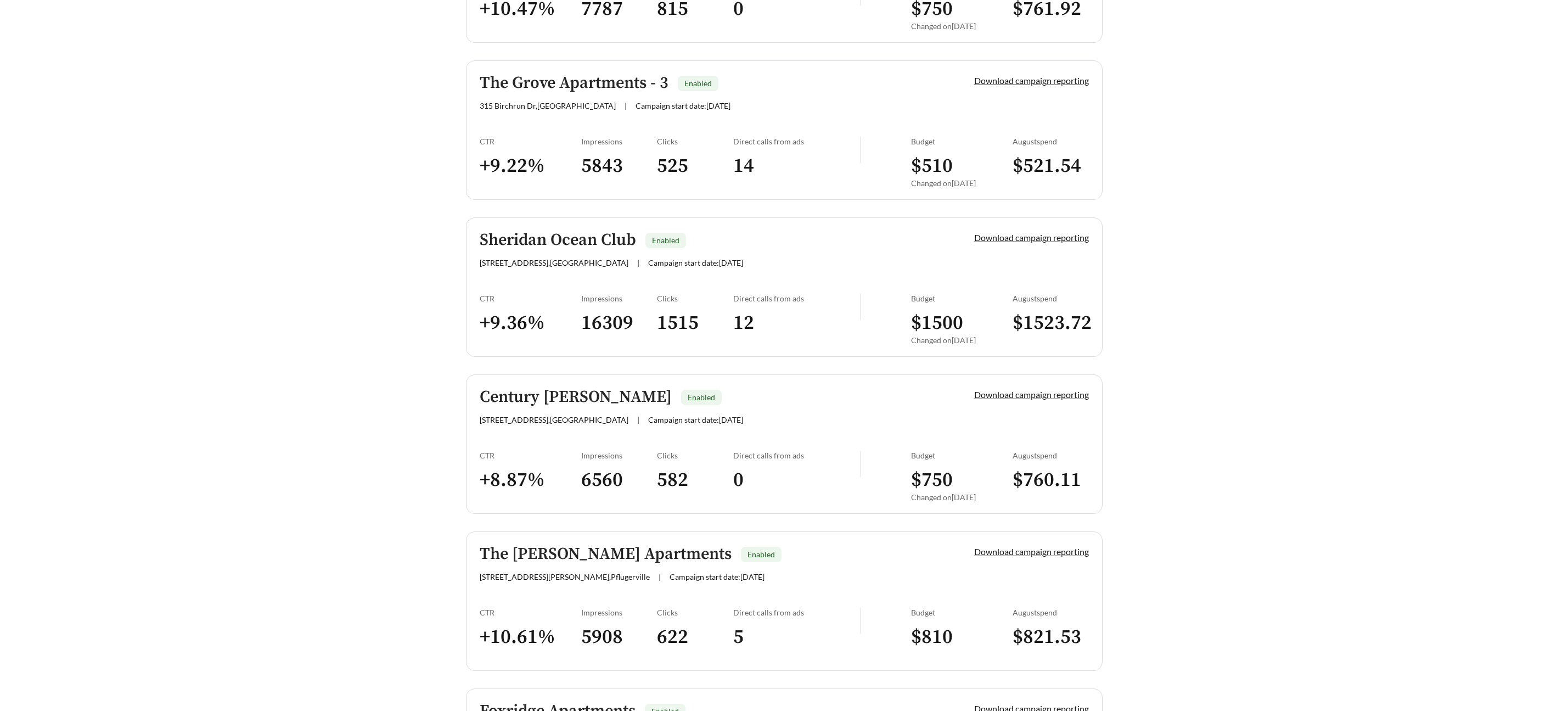
scroll to position [1584, 0]
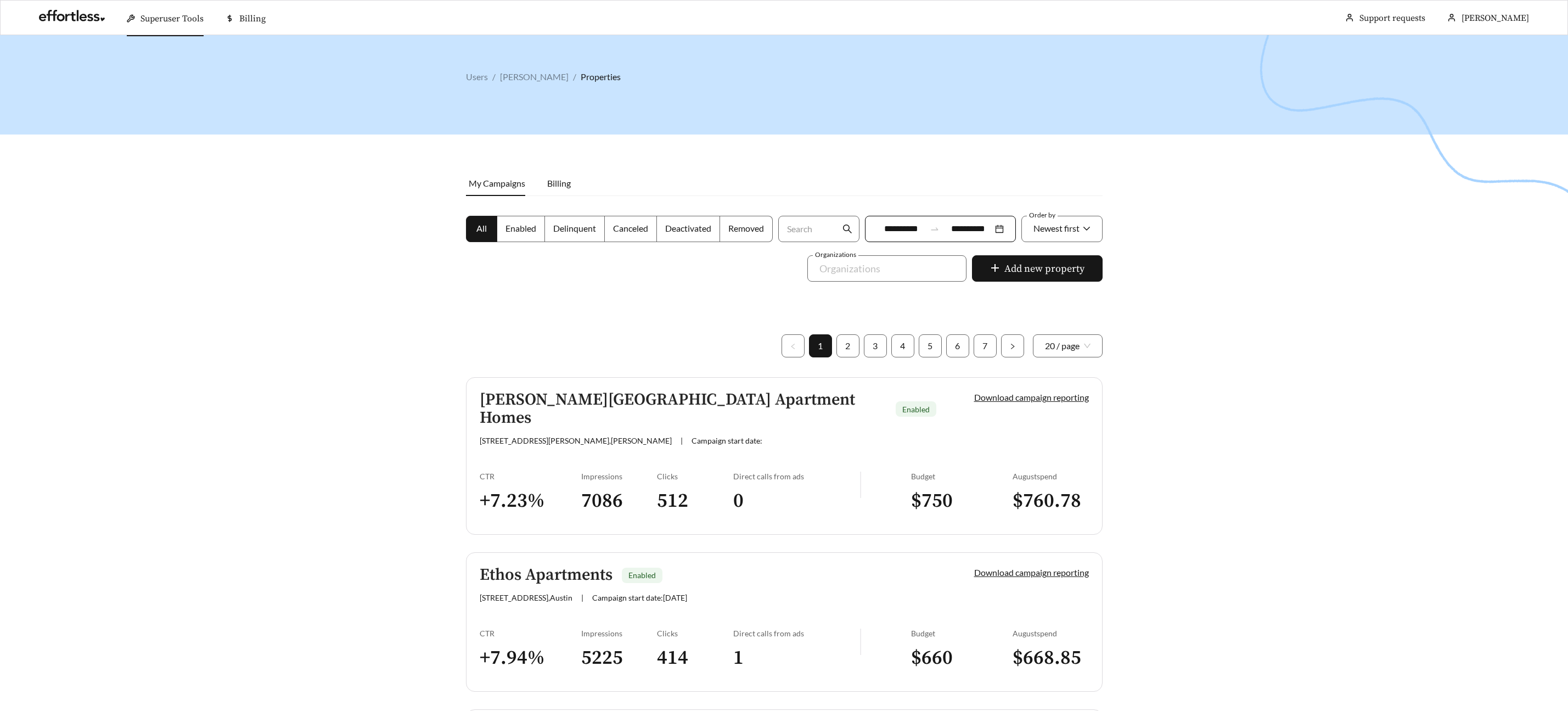
click at [473, 226] on span at bounding box center [481, 229] width 30 height 25
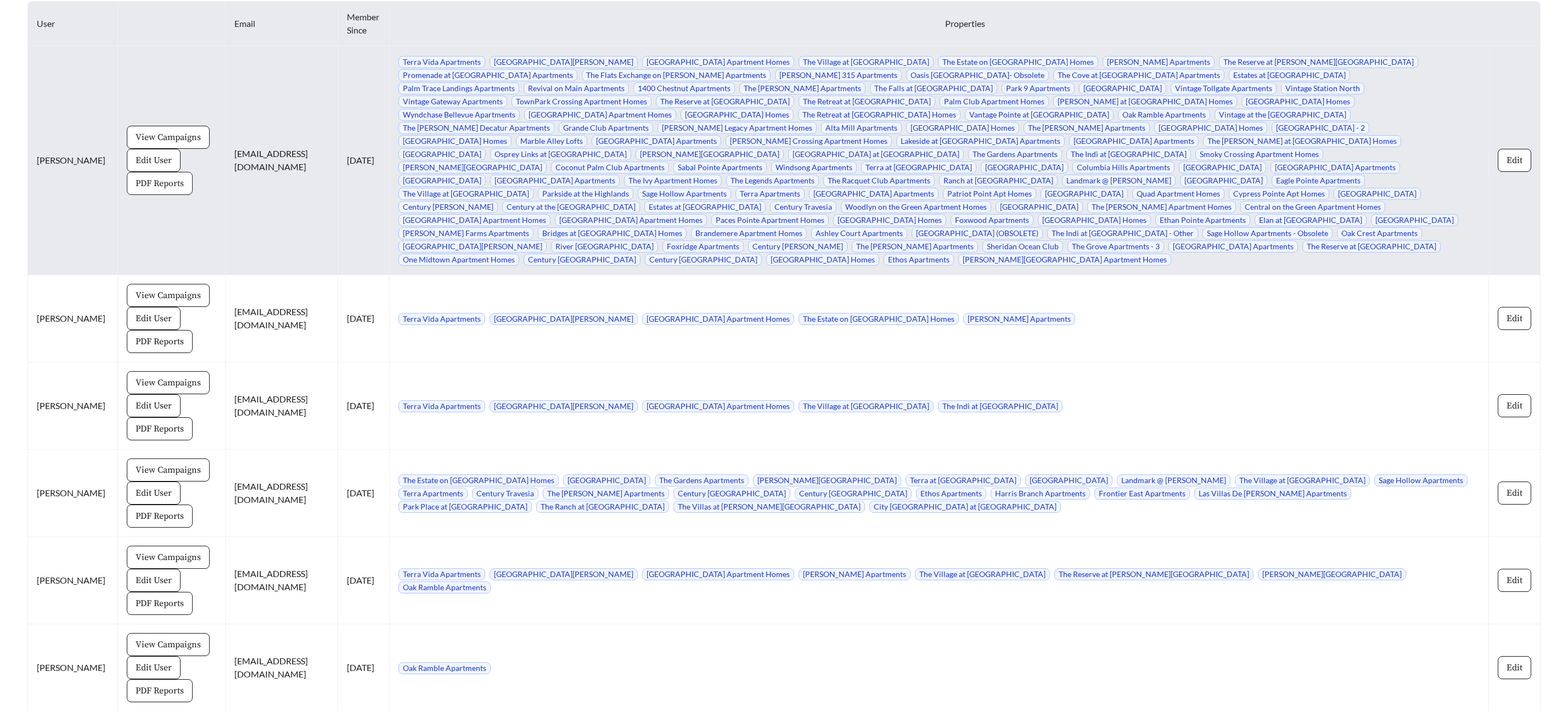
scroll to position [5259, 0]
click at [1512, 161] on button "Edit" at bounding box center [1515, 161] width 33 height 23
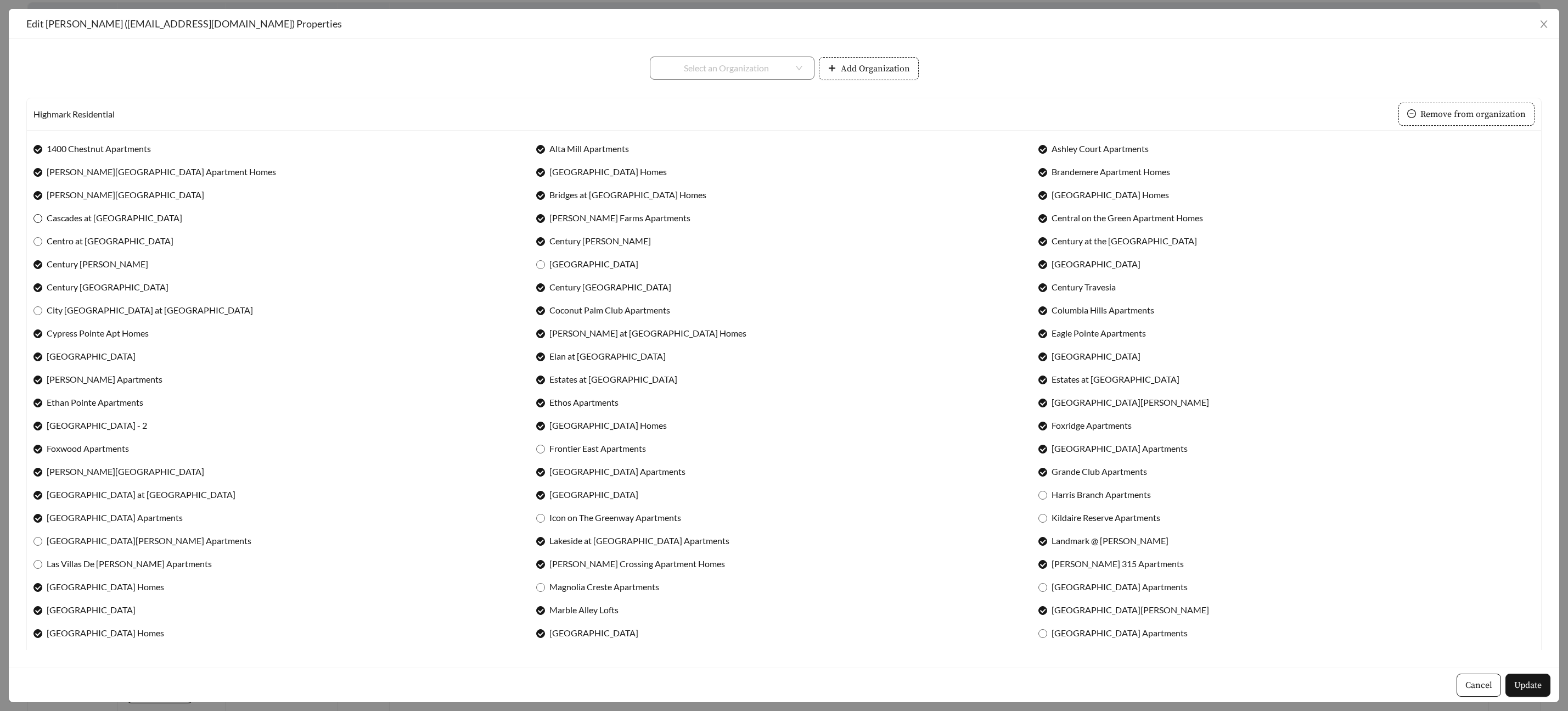
click at [41, 219] on label "Cascades at Northlake" at bounding box center [110, 218] width 153 height 13
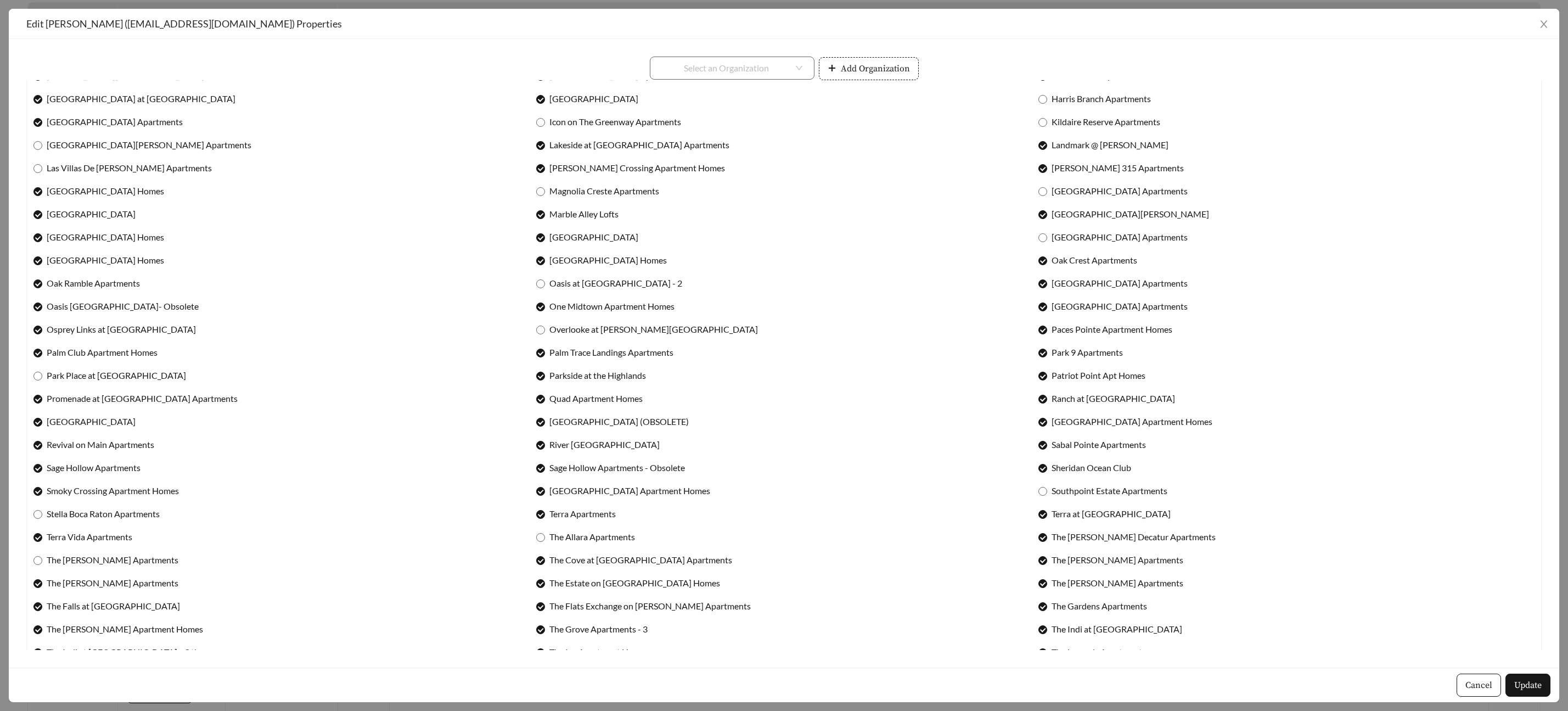
scroll to position [459, 0]
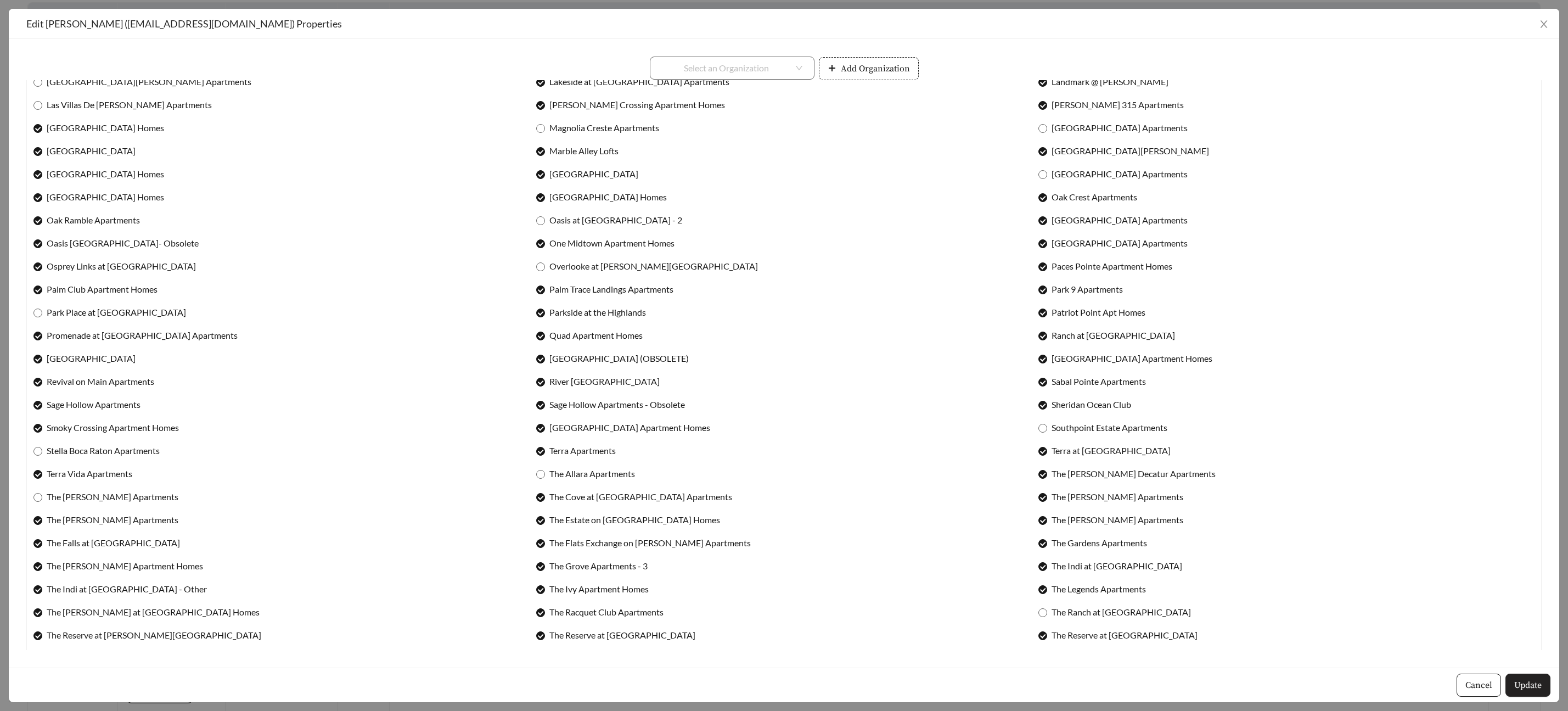
click at [1523, 688] on span "Update" at bounding box center [1528, 686] width 27 height 13
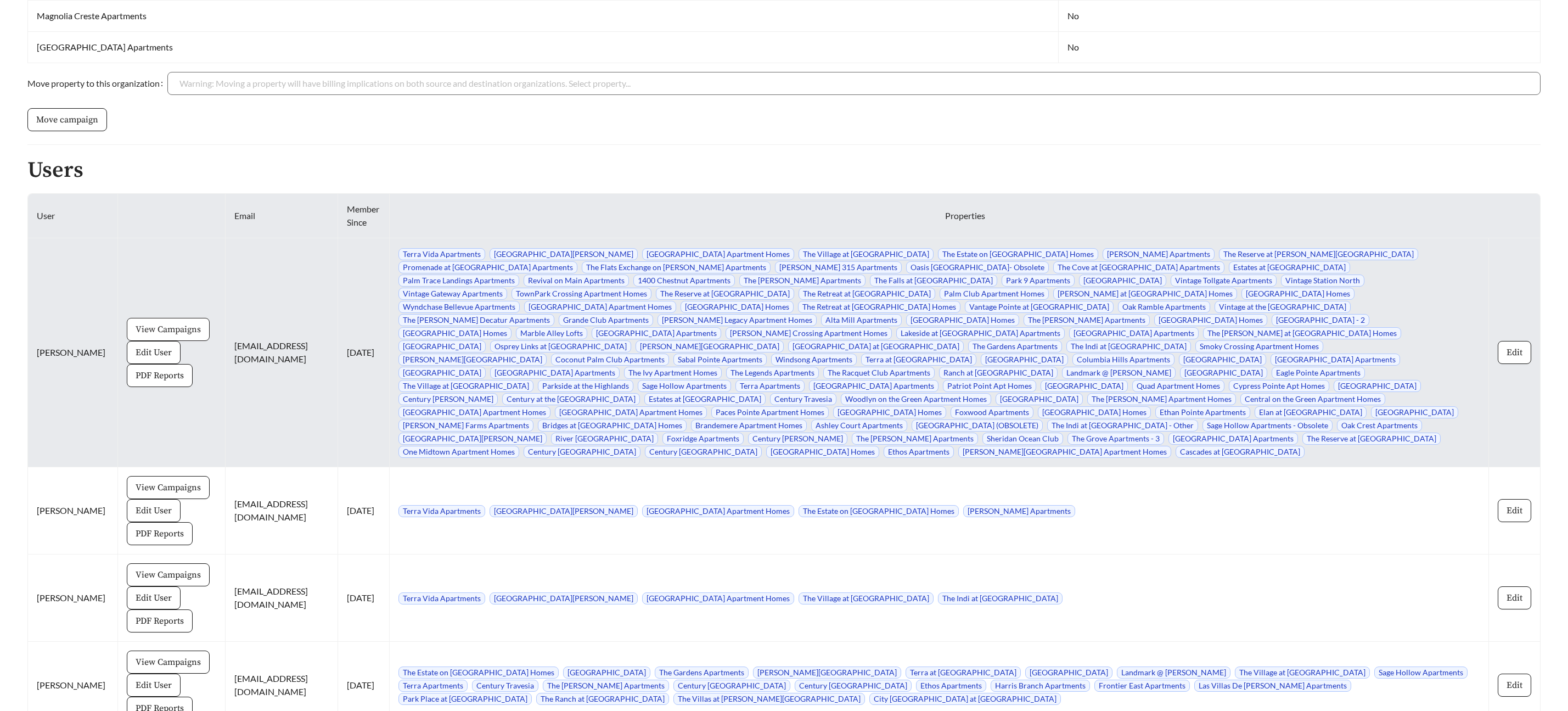
scroll to position [5050, 0]
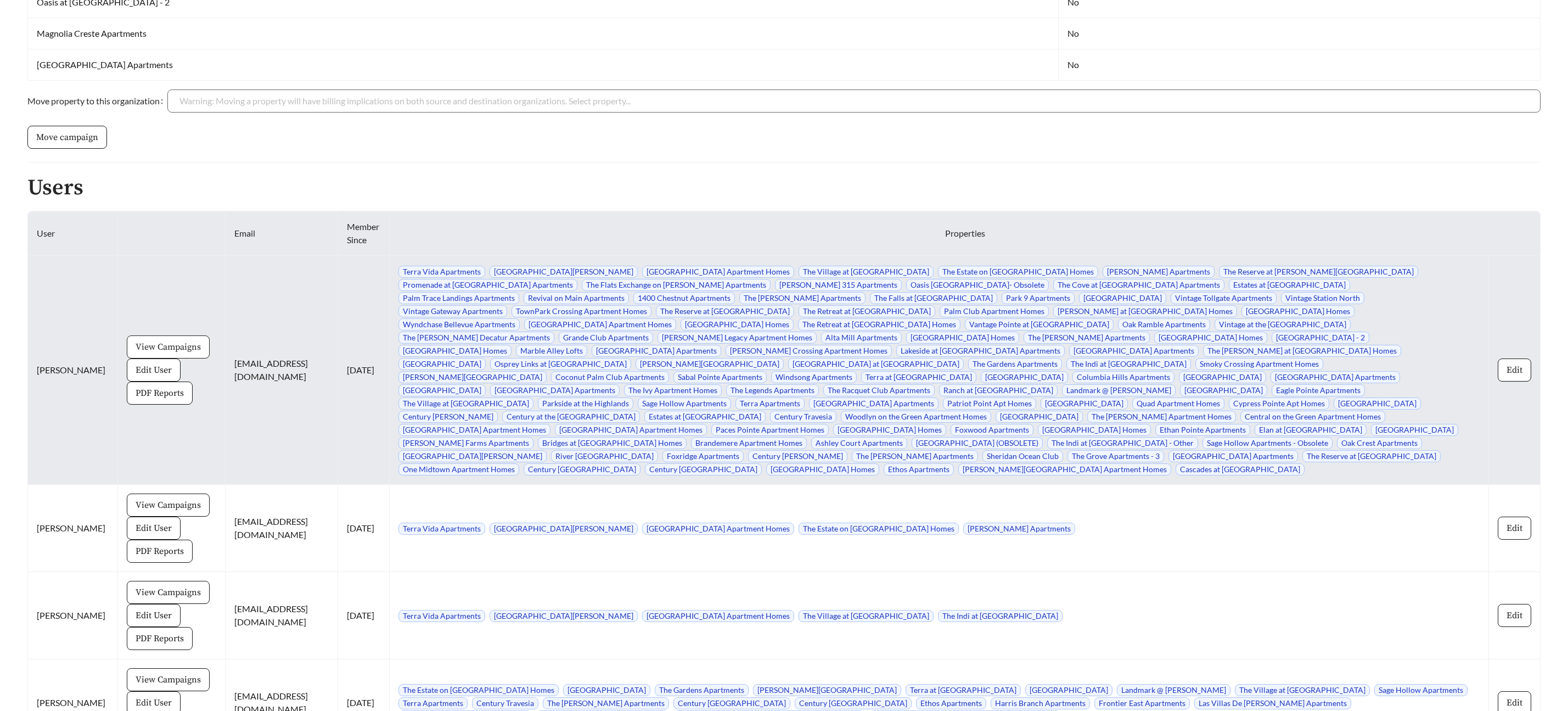
click at [142, 340] on span "View Campaigns" at bounding box center [169, 347] width 66 height 13
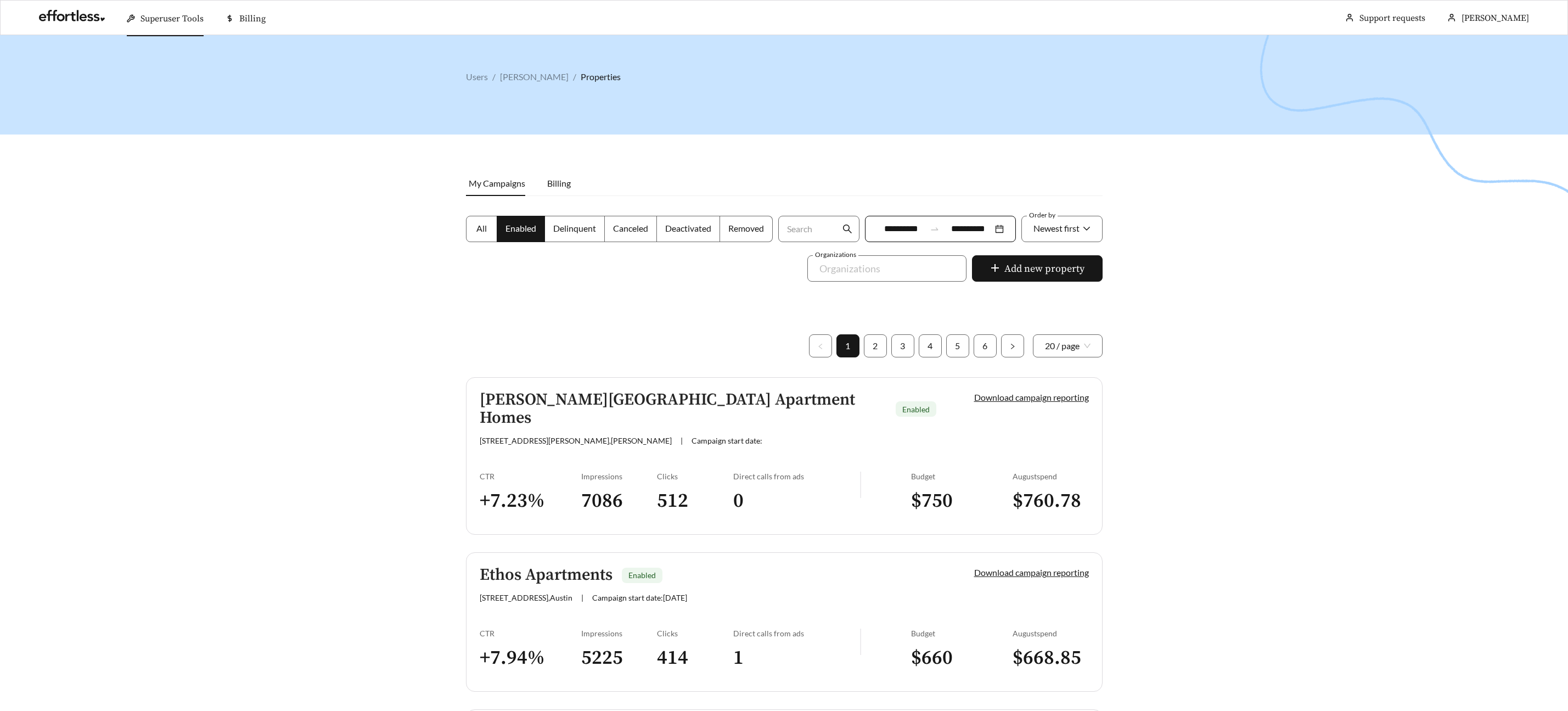
click at [477, 231] on span "All" at bounding box center [482, 228] width 11 height 11
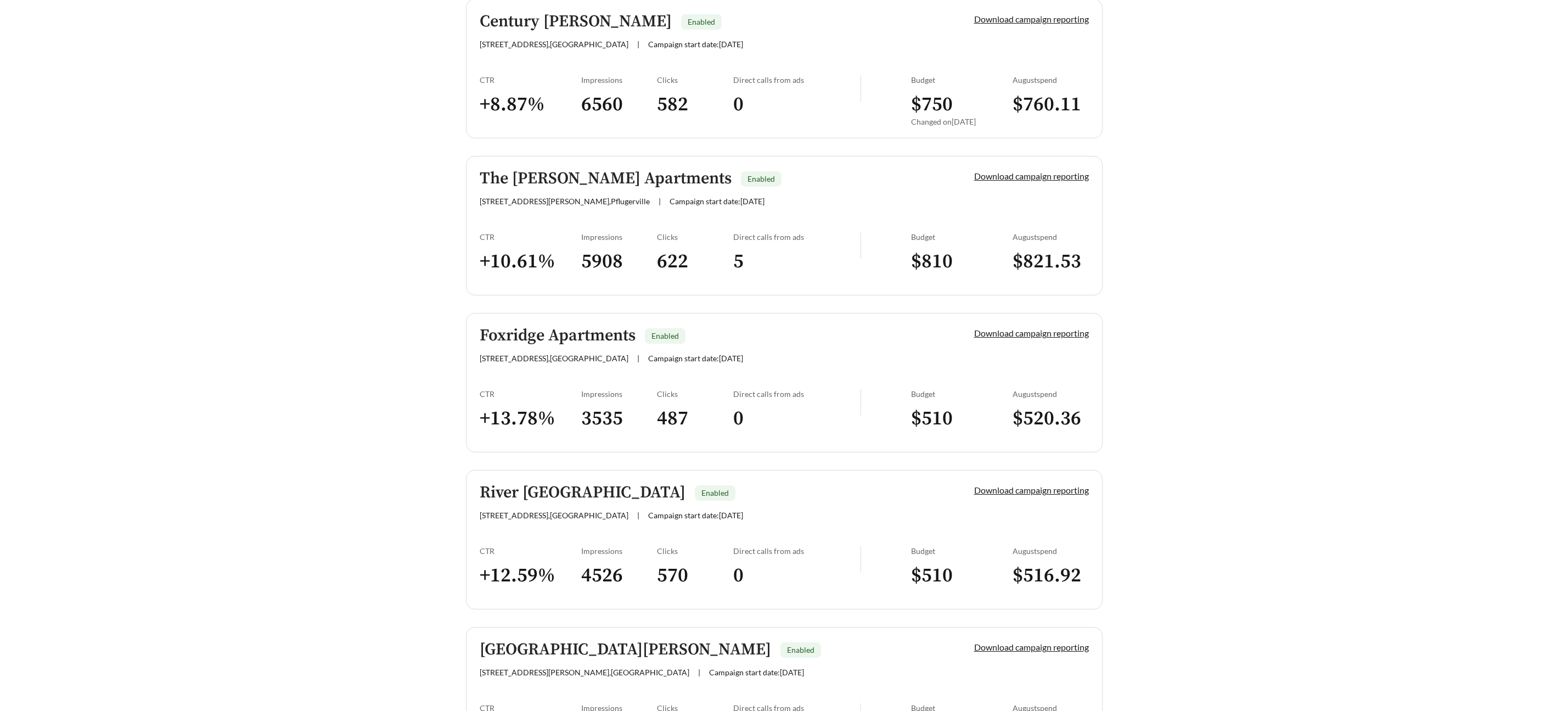
scroll to position [2128, 0]
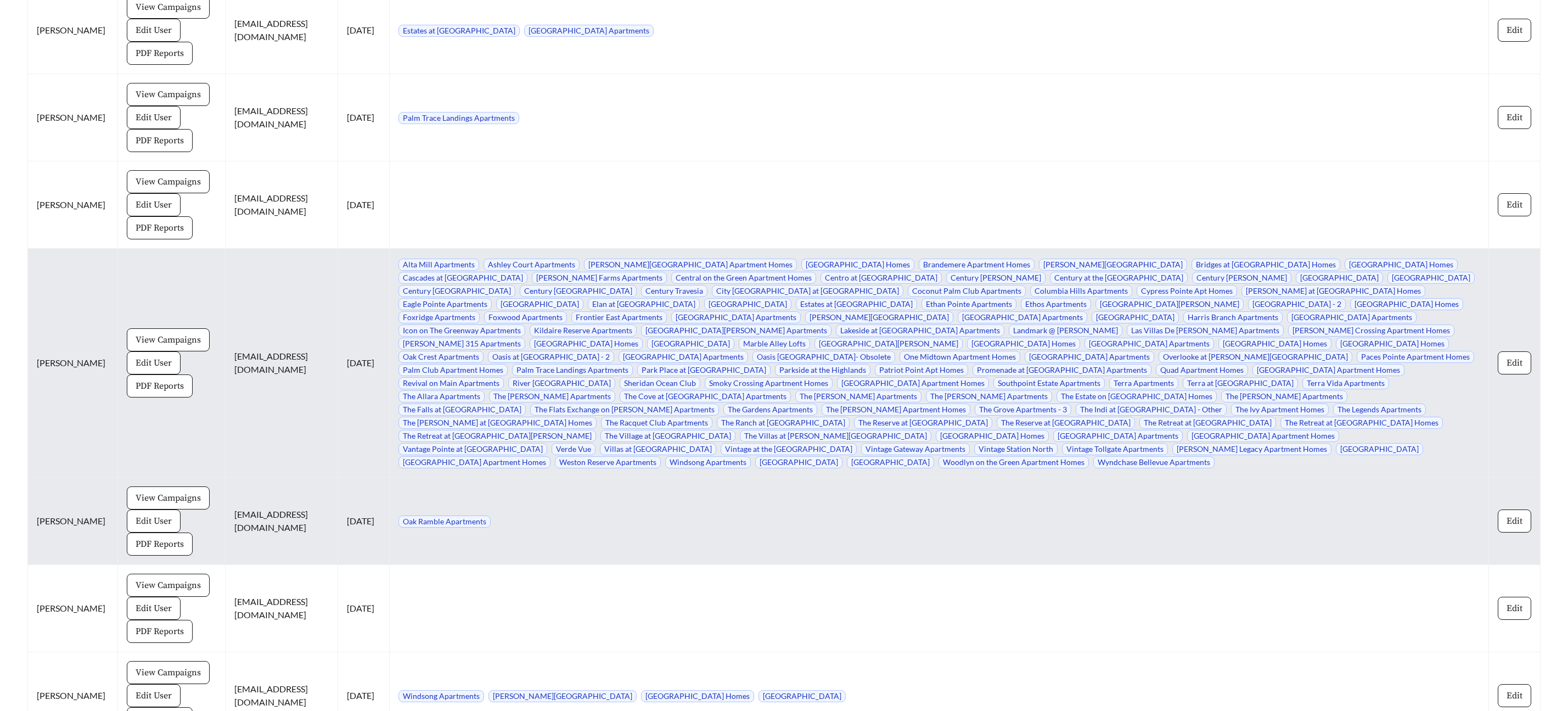
scroll to position [6507, 0]
